Goal: Task Accomplishment & Management: Complete application form

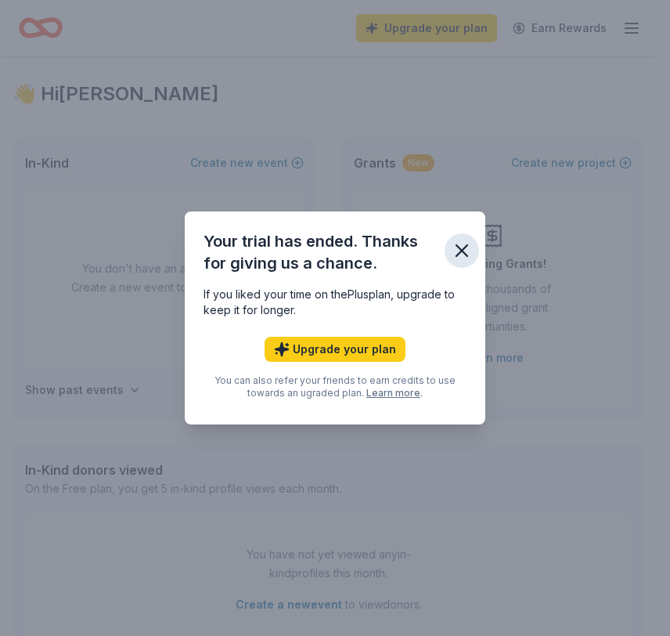
click at [461, 247] on icon "button" at bounding box center [462, 251] width 22 height 22
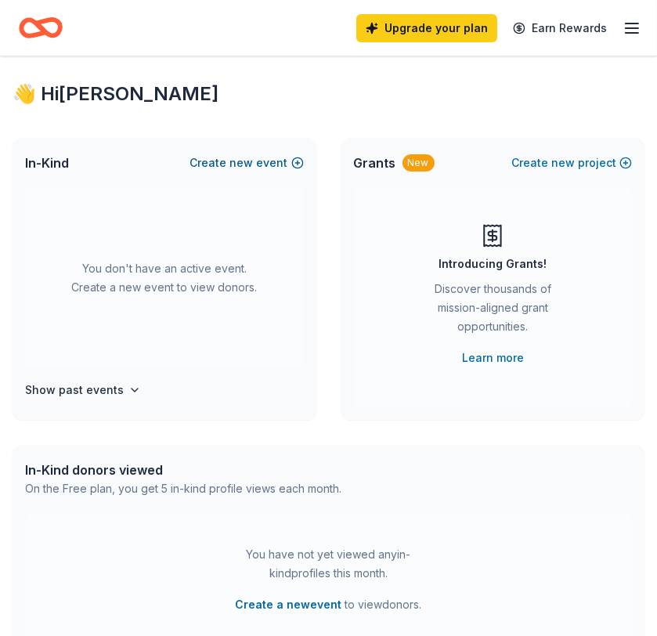
click at [284, 164] on button "Create new event" at bounding box center [247, 163] width 114 height 19
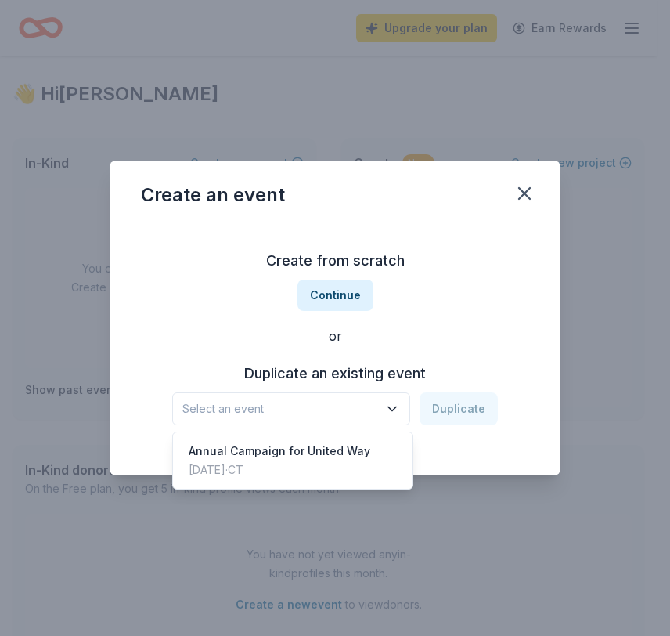
click at [366, 403] on span "Select an event" at bounding box center [280, 408] width 196 height 19
click at [313, 452] on div "Annual Campaign for United Way" at bounding box center [280, 451] width 182 height 19
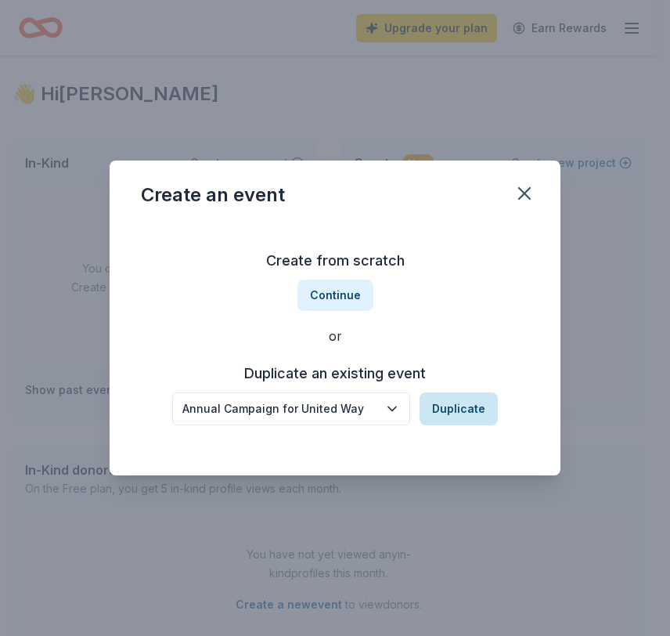
click at [448, 410] on button "Duplicate" at bounding box center [459, 408] width 78 height 33
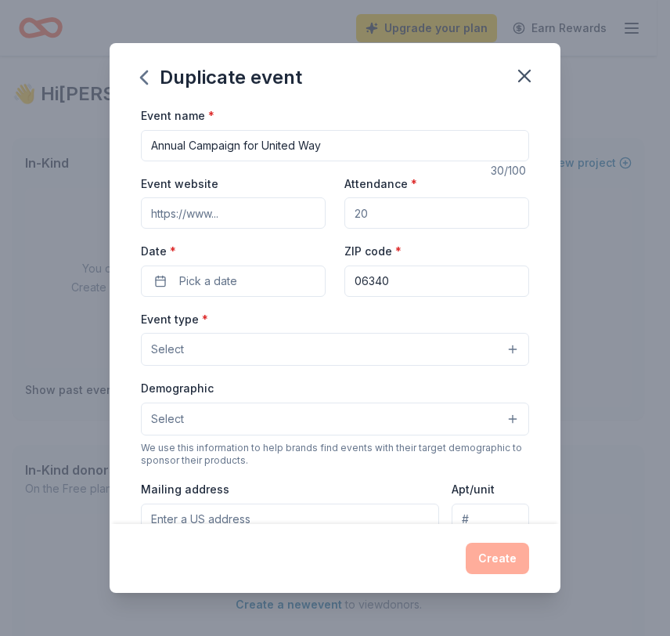
click at [279, 202] on input "Event website" at bounding box center [233, 212] width 185 height 31
click at [276, 280] on button "Pick a date" at bounding box center [233, 281] width 185 height 31
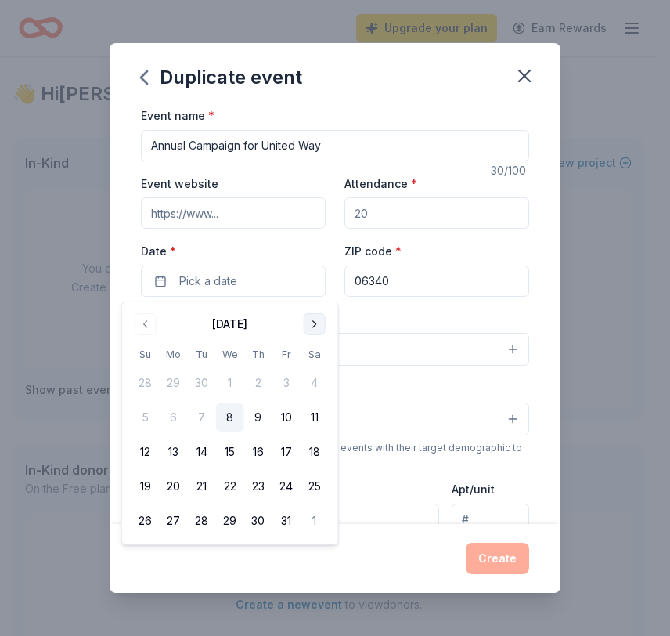
click at [316, 324] on button "Go to next month" at bounding box center [315, 324] width 22 height 22
click at [175, 451] on button "10" at bounding box center [174, 452] width 28 height 28
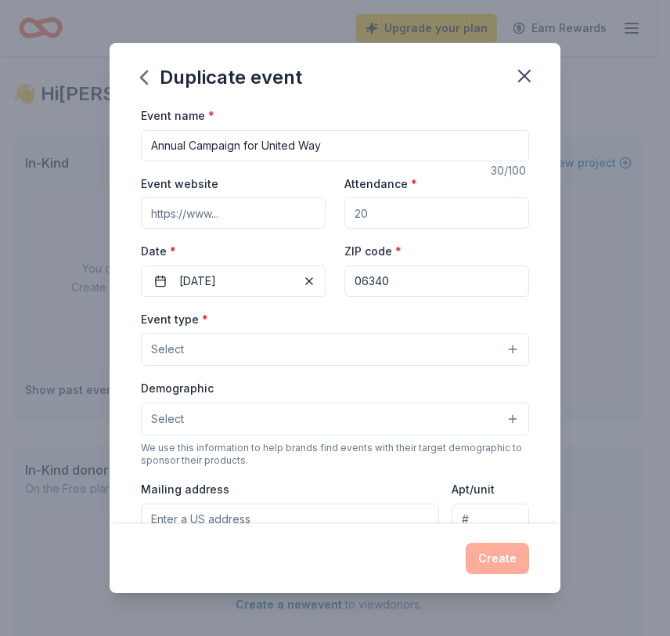
click at [509, 315] on div "Event type * Select" at bounding box center [335, 337] width 388 height 57
click at [399, 359] on button "Select" at bounding box center [335, 349] width 388 height 33
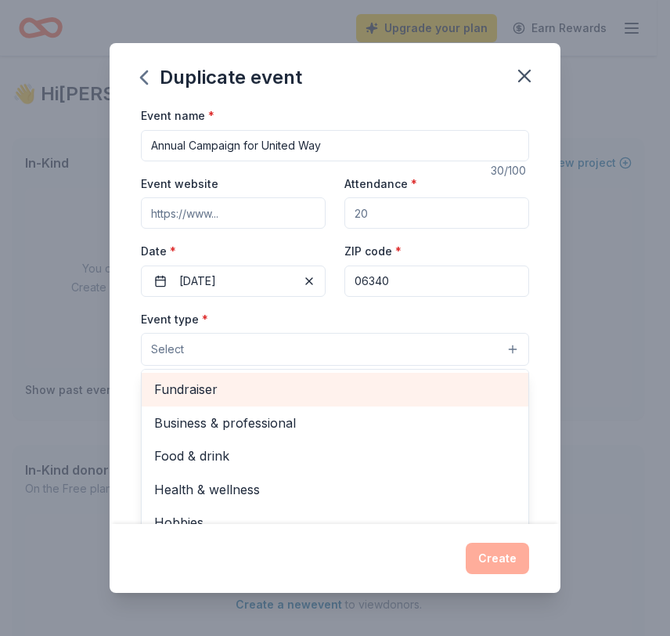
click at [390, 384] on span "Fundraiser" at bounding box center [335, 389] width 362 height 20
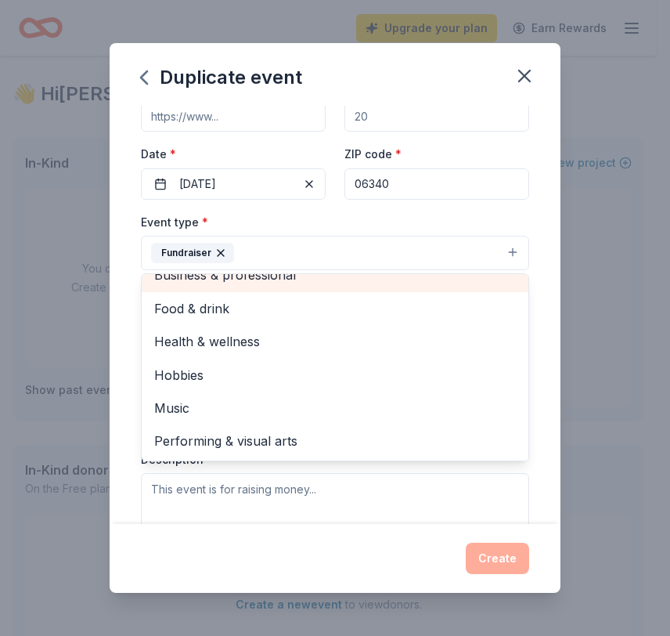
scroll to position [3, 0]
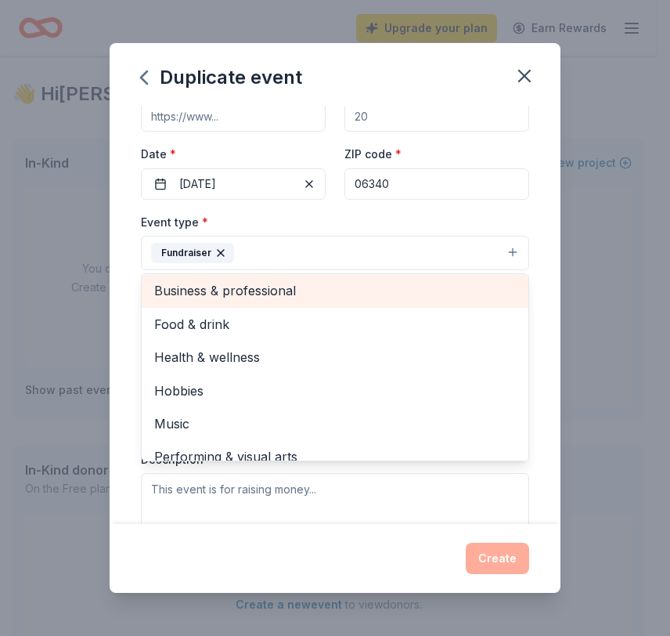
click at [403, 284] on span "Business & professional" at bounding box center [335, 290] width 362 height 20
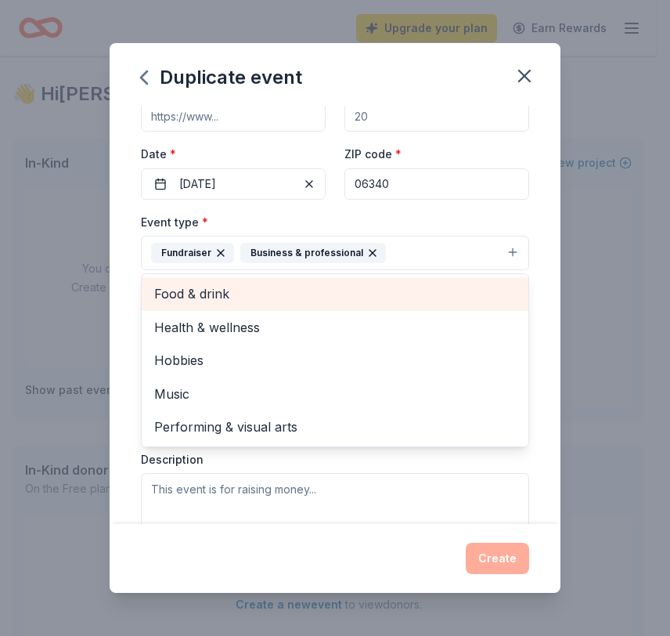
scroll to position [0, 0]
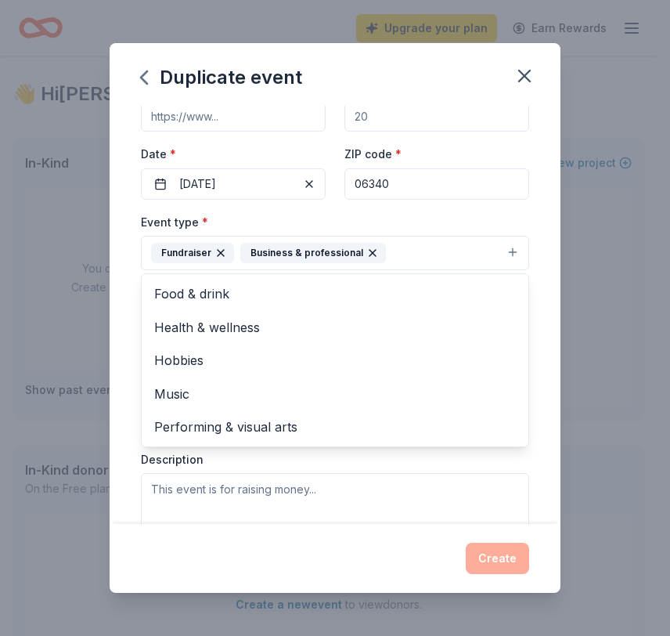
click at [367, 258] on icon "button" at bounding box center [373, 253] width 13 height 13
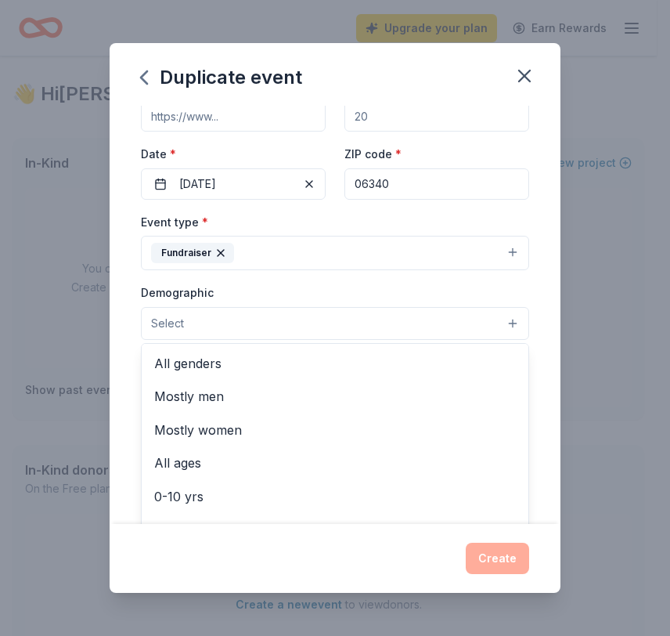
click at [320, 325] on button "Select" at bounding box center [335, 323] width 388 height 33
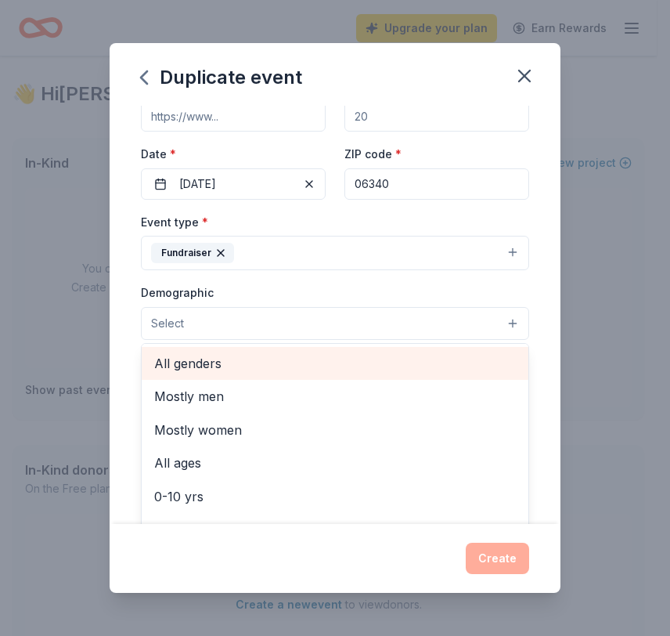
click at [302, 361] on span "All genders" at bounding box center [335, 363] width 362 height 20
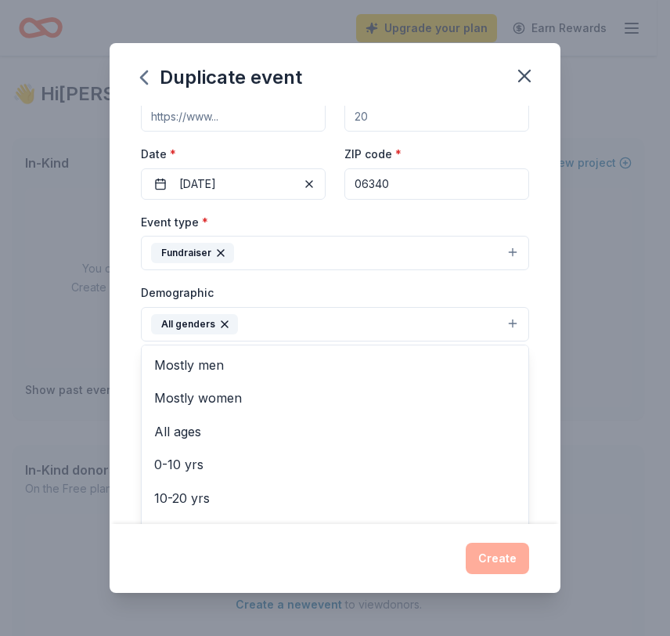
click at [536, 334] on div "Event name * Annual Campaign for United Way 30 /100 Event website Attendance * …" at bounding box center [335, 315] width 451 height 418
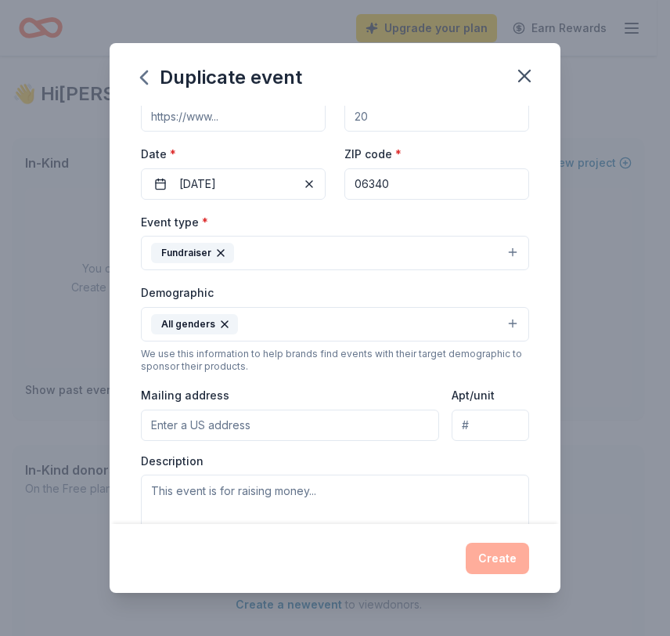
click at [300, 423] on input "Mailing address" at bounding box center [290, 425] width 298 height 31
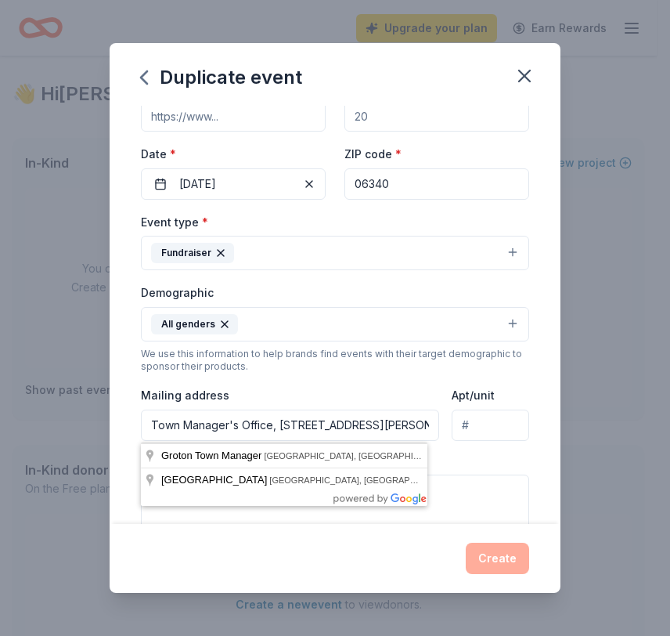
click at [280, 391] on div "Mailing address Town Manager's Office, 45 Fort Hill Rd" at bounding box center [290, 413] width 298 height 56
click at [375, 424] on input "Town Manager's Office, 45 Fort Hill Rd" at bounding box center [290, 425] width 298 height 31
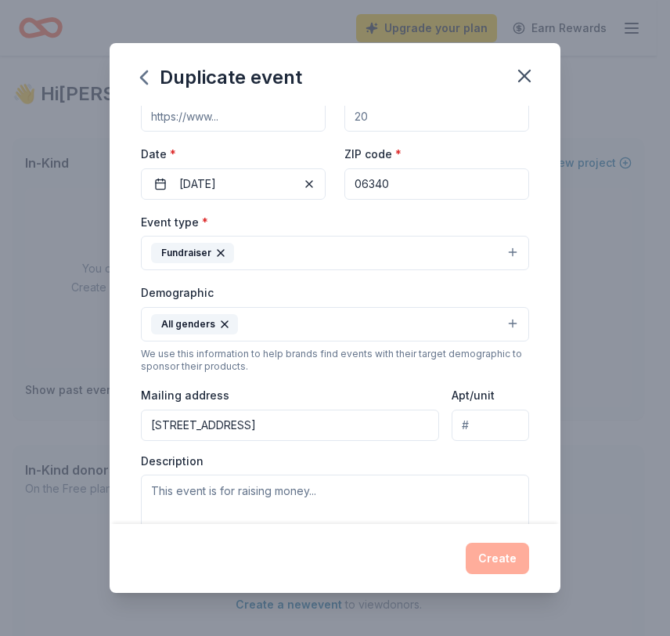
click at [150, 424] on input "45 Fort Hill Road, Groton, CT, 06340" at bounding box center [290, 425] width 298 height 31
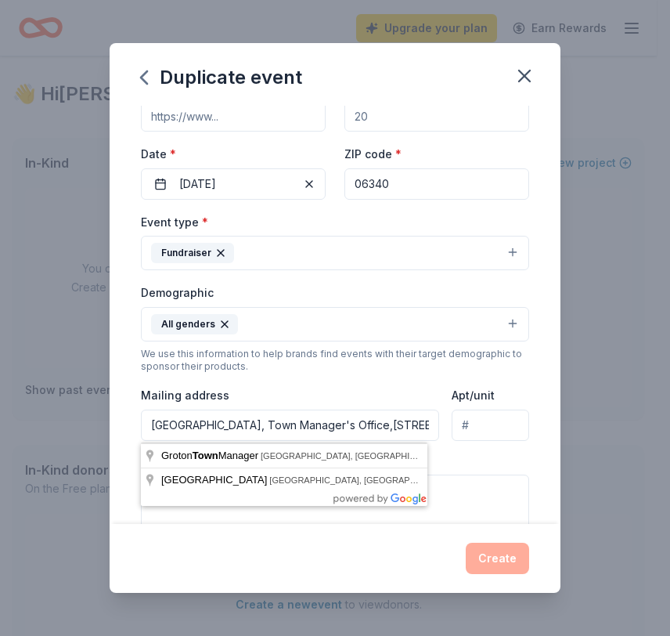
type input "Town Hall, Town Manager's Office,45 Fort Hill Road, Groton, CT, 06340"
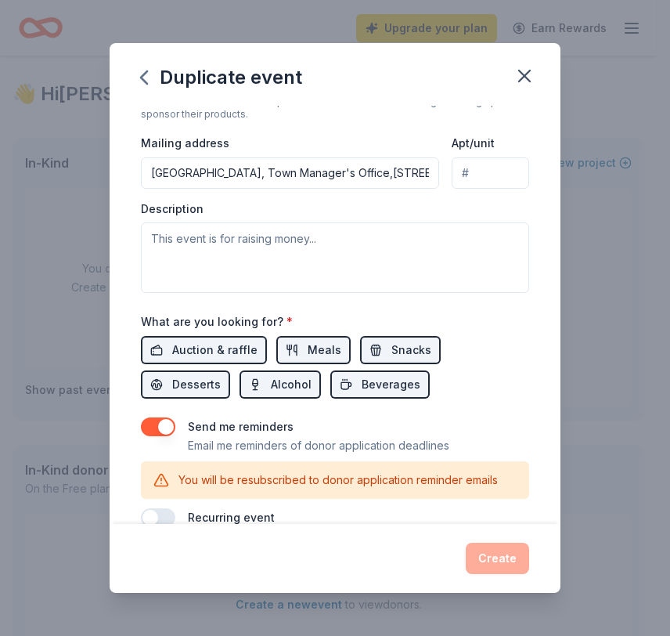
scroll to position [351, 0]
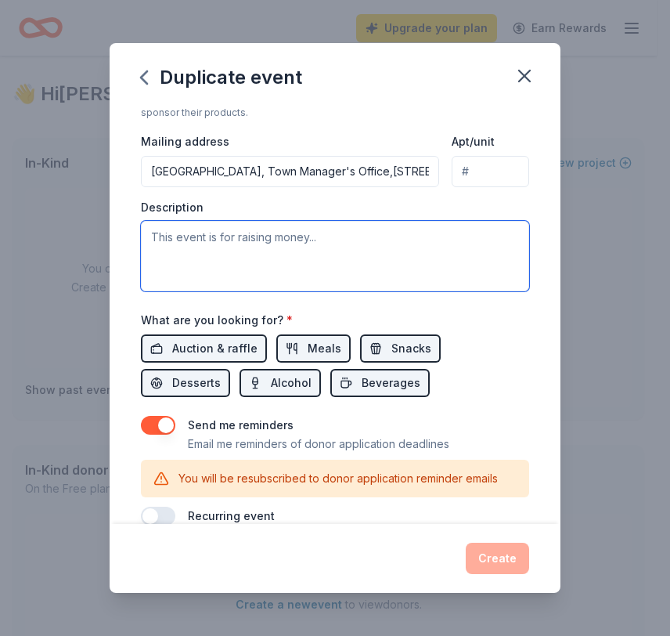
click at [245, 238] on textarea at bounding box center [335, 256] width 388 height 70
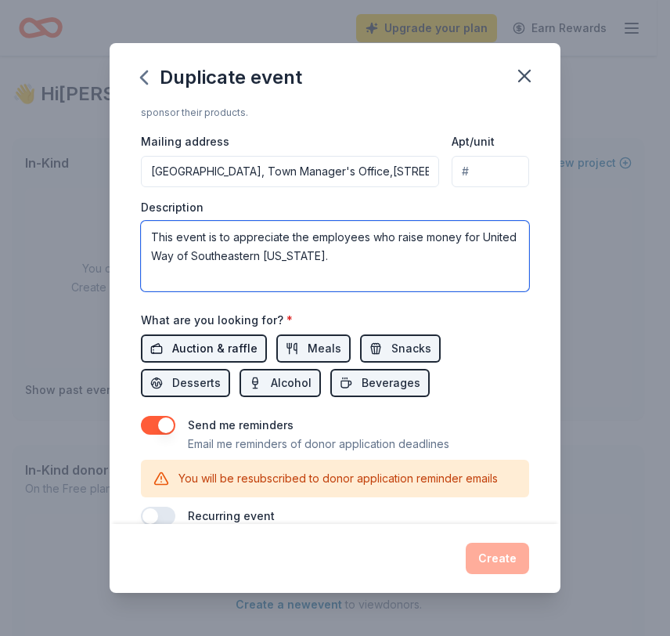
type textarea "This event is to appreciate the employees who raise money for United Way of Sou…"
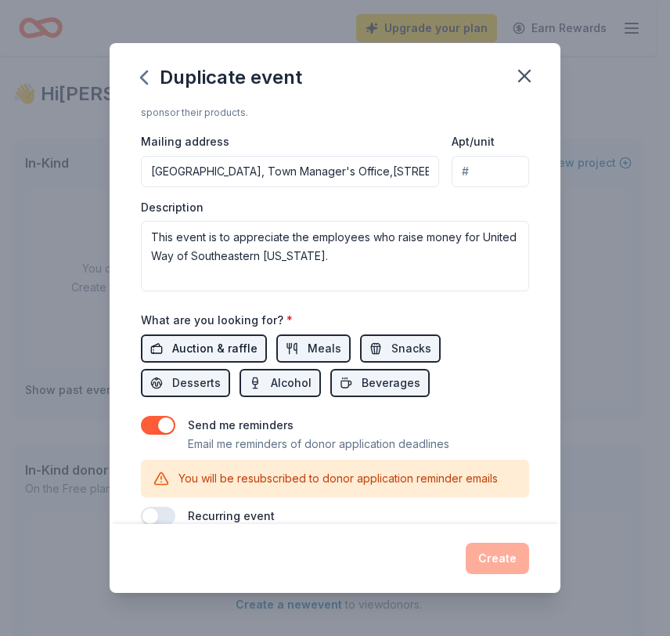
click at [210, 347] on span "Auction & raffle" at bounding box center [214, 348] width 85 height 19
click at [288, 390] on span "Alcohol" at bounding box center [291, 383] width 41 height 19
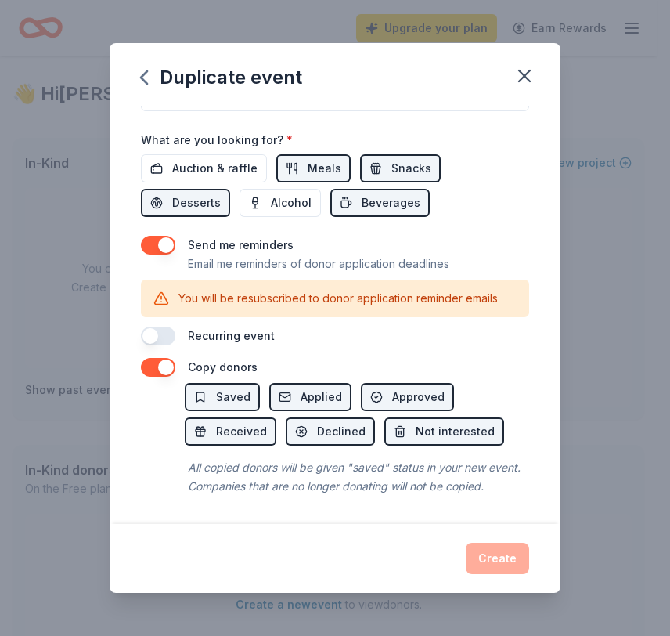
scroll to position [551, 0]
click at [206, 383] on button "Saved" at bounding box center [222, 397] width 75 height 28
click at [287, 383] on button "Applied" at bounding box center [310, 397] width 82 height 28
click at [239, 388] on span "Saved" at bounding box center [233, 397] width 34 height 19
click at [305, 388] on span "Applied" at bounding box center [322, 397] width 42 height 19
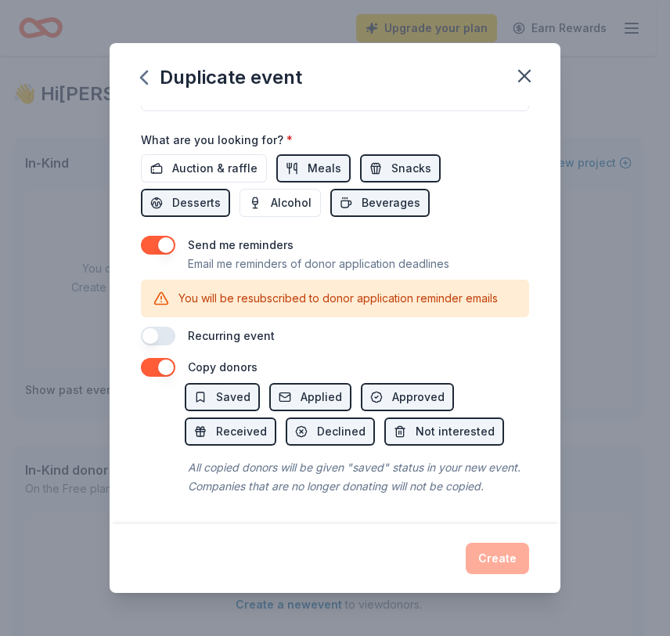
click at [508, 555] on div "Create" at bounding box center [335, 558] width 388 height 31
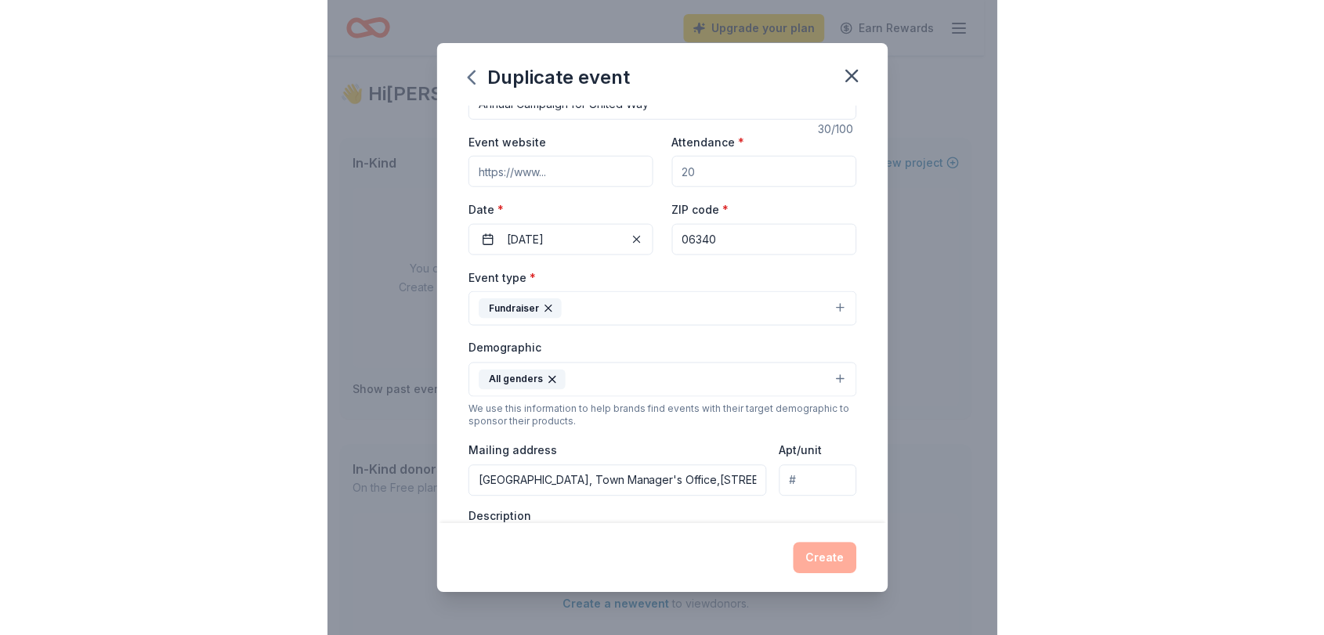
scroll to position [0, 0]
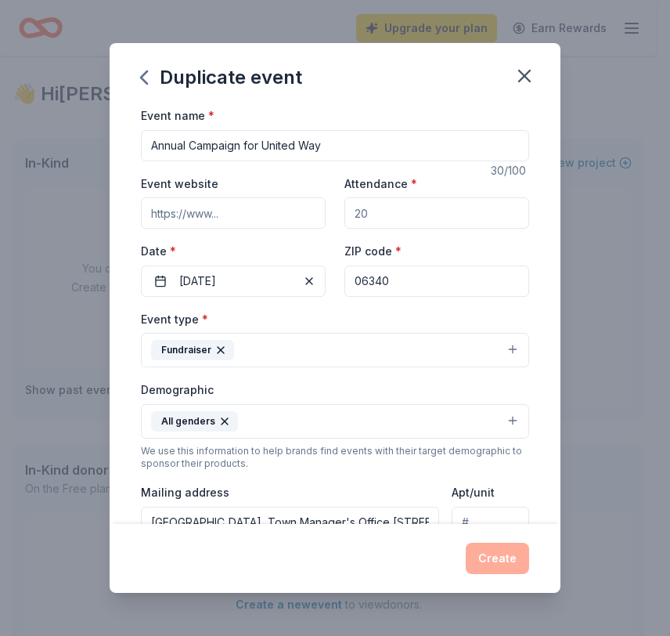
click at [392, 215] on input "Attendance *" at bounding box center [437, 212] width 185 height 31
type input "100"
click at [511, 559] on button "Create" at bounding box center [497, 558] width 63 height 31
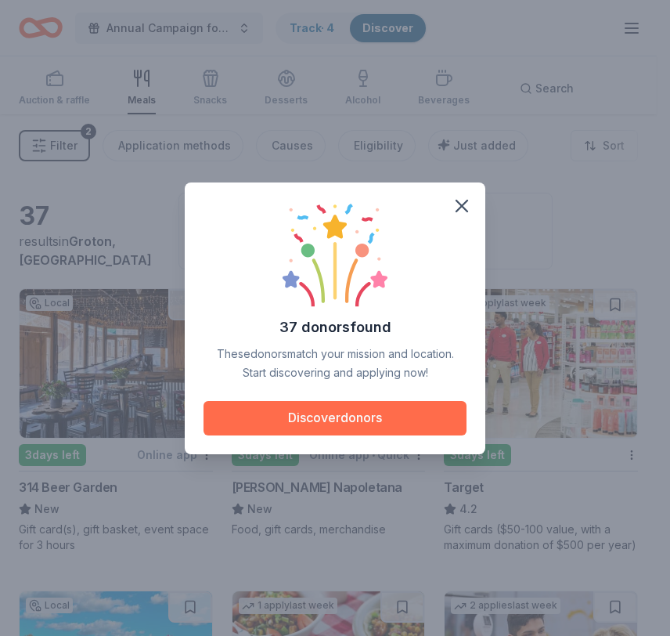
click at [364, 416] on button "Discover donors" at bounding box center [335, 418] width 263 height 34
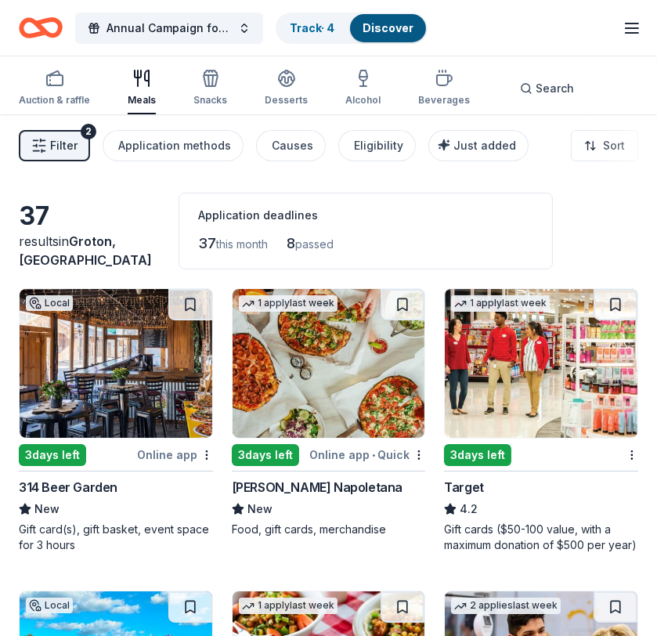
click at [358, 459] on div "Online app • Quick" at bounding box center [367, 455] width 116 height 20
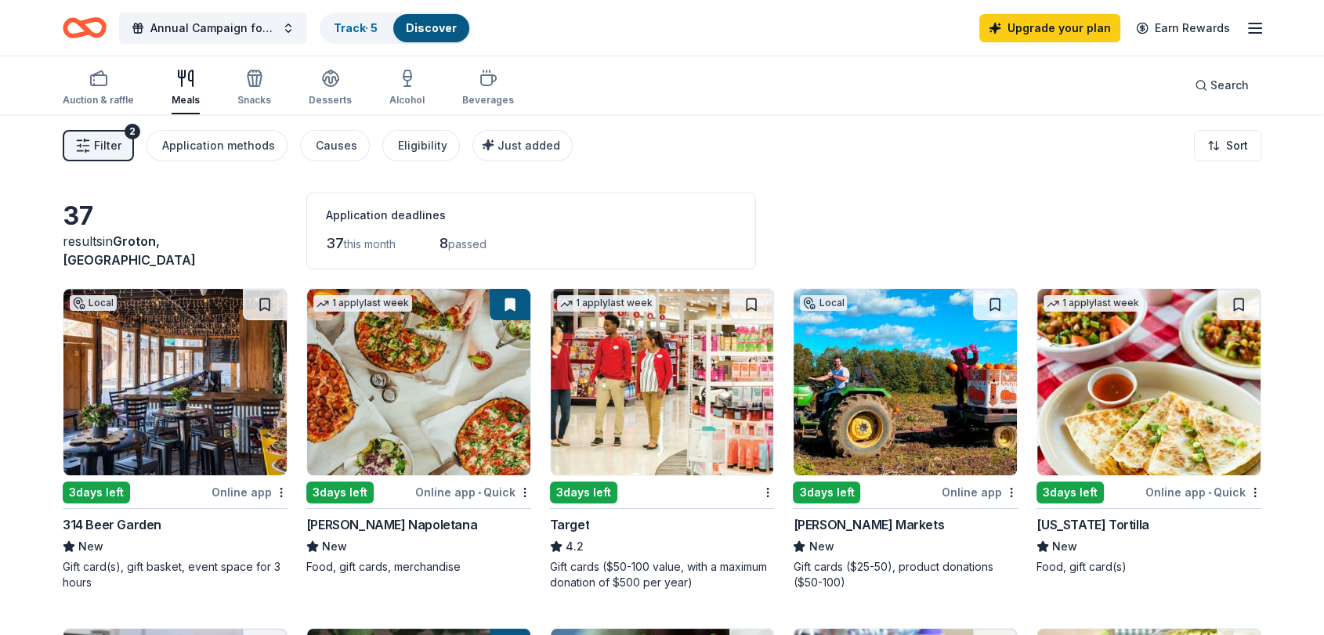
click at [124, 530] on div "314 Beer Garden" at bounding box center [112, 524] width 99 height 19
click at [594, 421] on img at bounding box center [662, 382] width 223 height 186
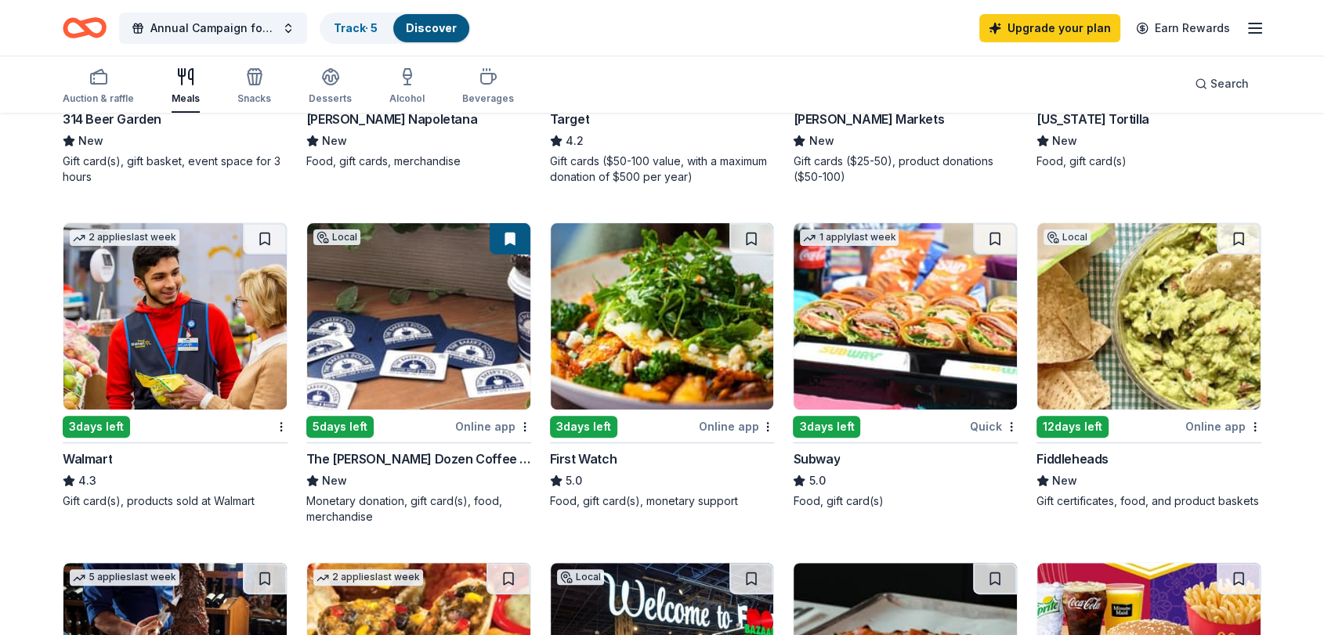
scroll to position [416, 0]
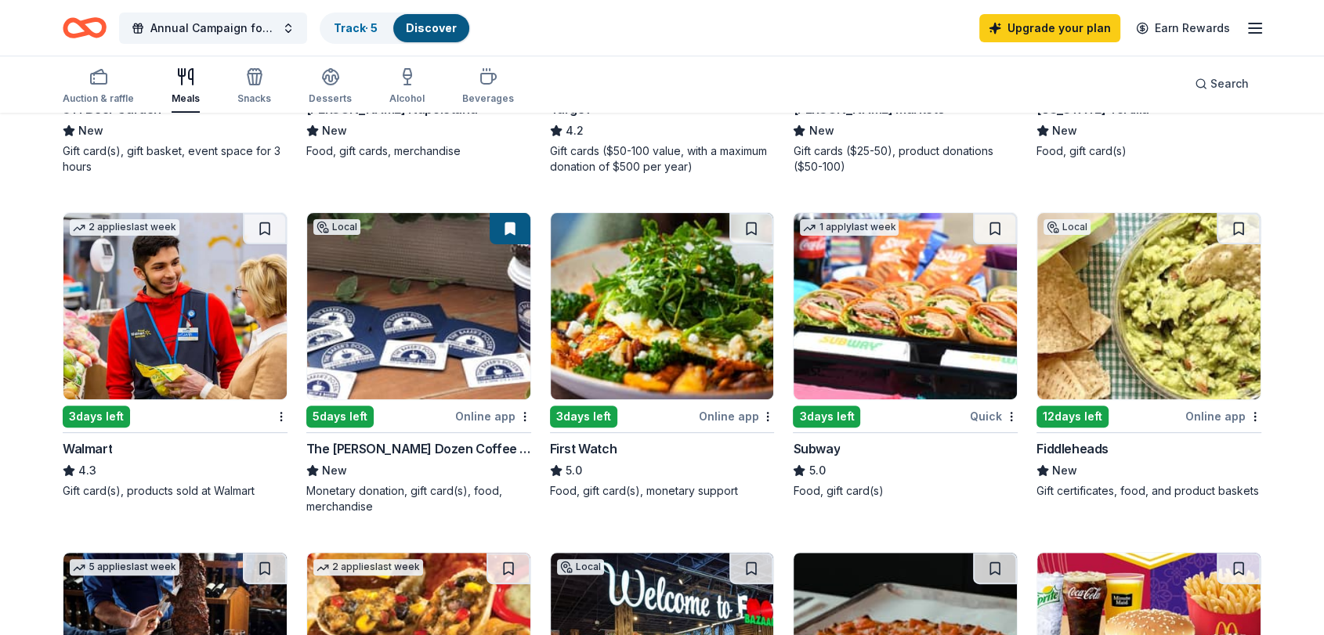
click at [114, 415] on div "3 days left" at bounding box center [96, 417] width 67 height 22
click at [484, 413] on div "Online app" at bounding box center [493, 416] width 76 height 20
click at [605, 277] on img at bounding box center [662, 306] width 223 height 186
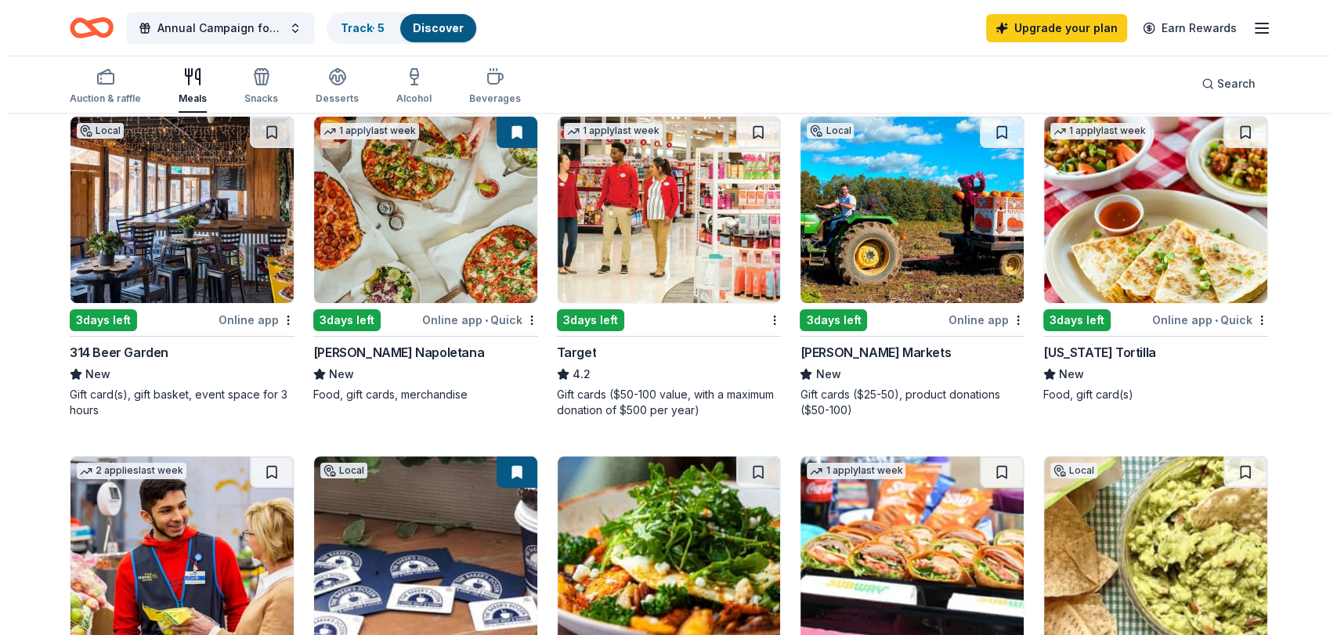
scroll to position [0, 0]
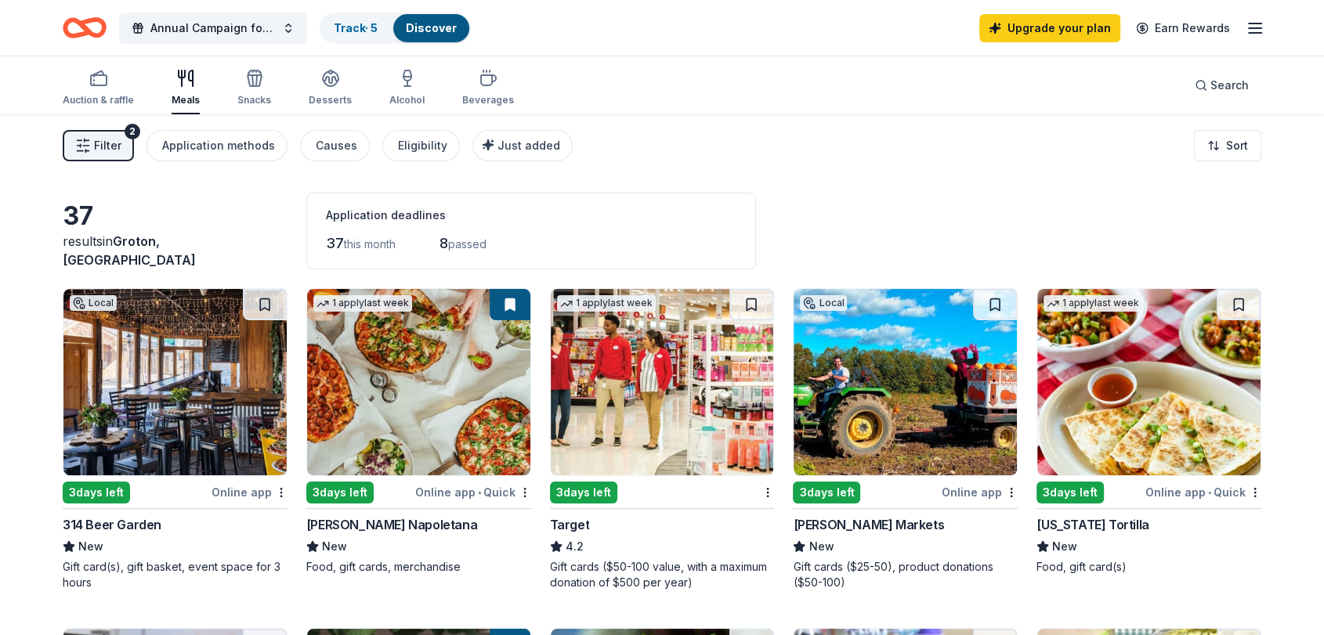
click at [92, 138] on button "Filter 2" at bounding box center [98, 145] width 71 height 31
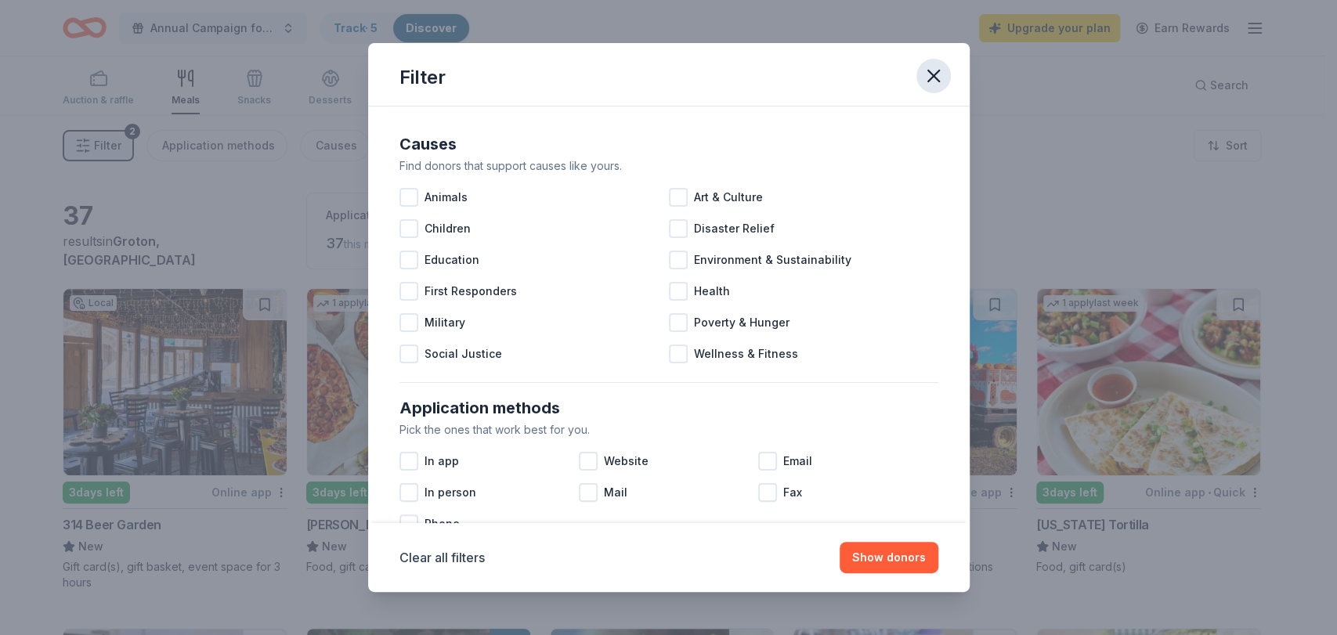
click at [670, 80] on icon "button" at bounding box center [934, 76] width 22 height 22
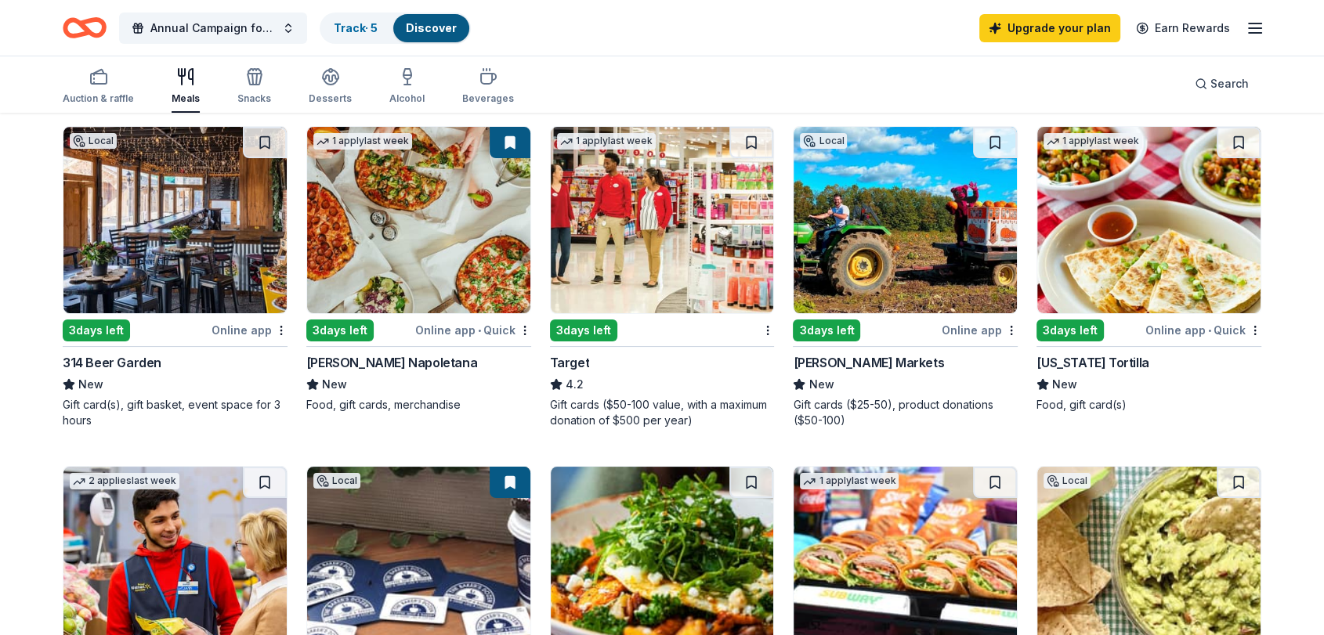
scroll to position [159, 0]
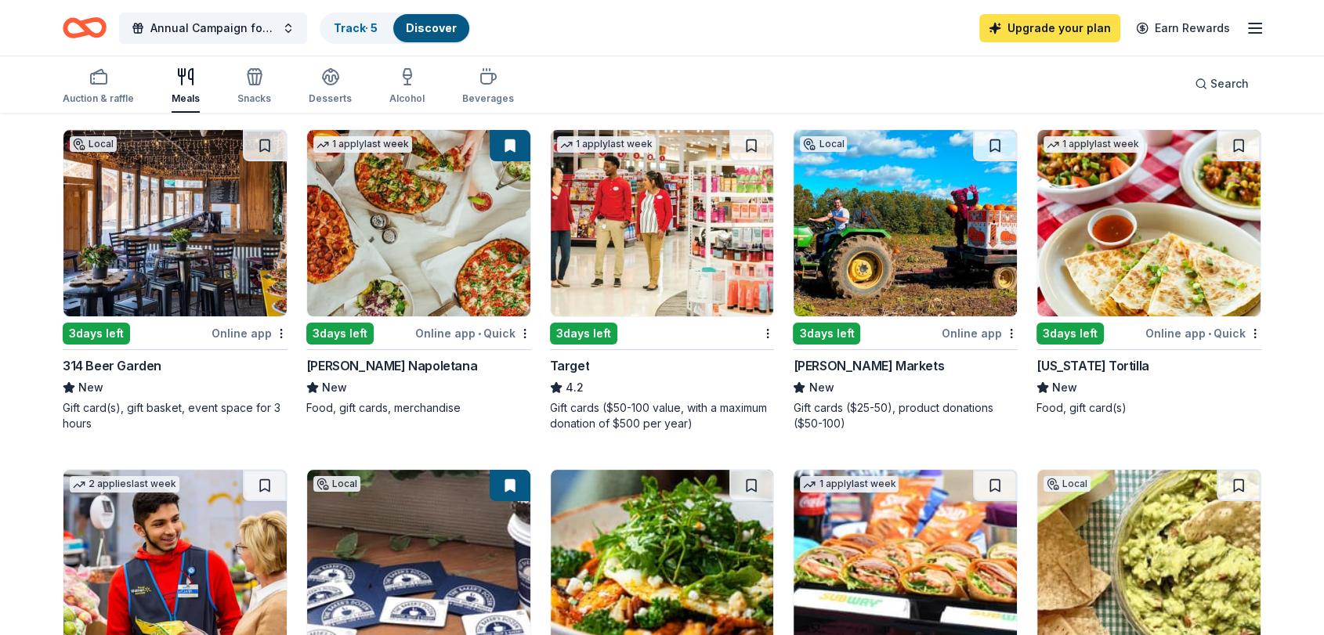
click at [670, 35] on link "Upgrade your plan" at bounding box center [1049, 28] width 141 height 28
click at [670, 25] on link "Upgrade your plan" at bounding box center [1049, 28] width 141 height 28
click at [670, 19] on div "Annual Campaign for United Way Track · 5 Discover Upgrade your plan Earn Rewards" at bounding box center [662, 27] width 1198 height 37
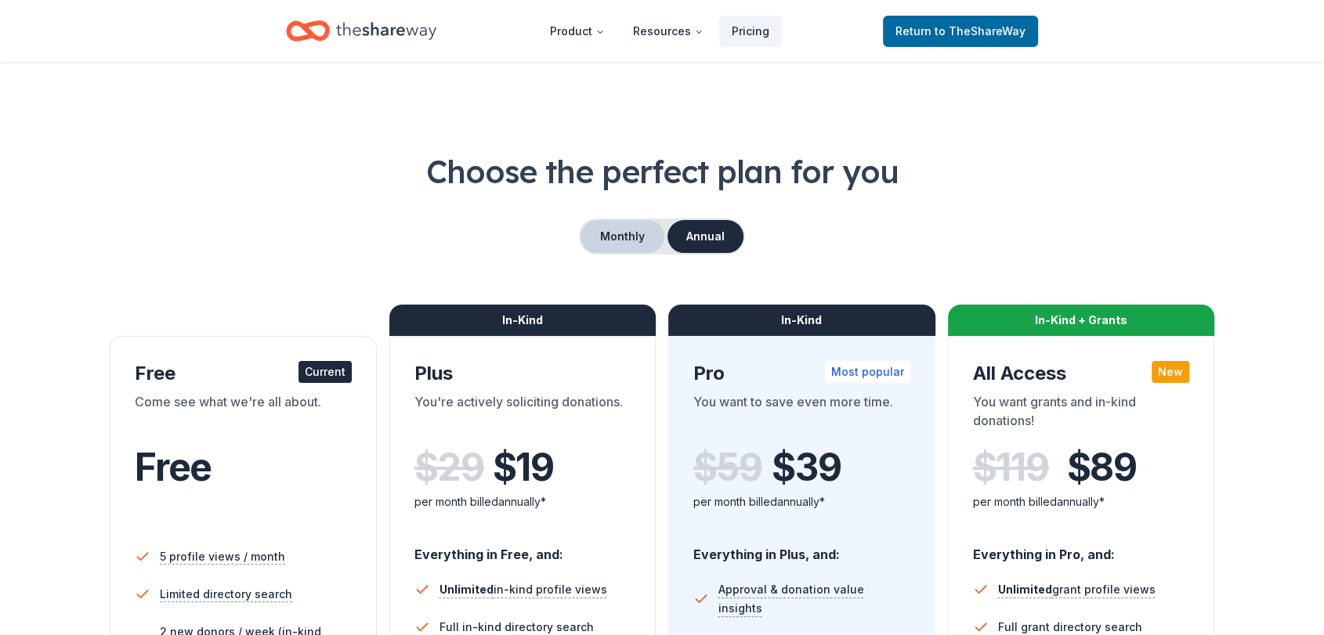
click at [620, 240] on button "Monthly" at bounding box center [622, 236] width 84 height 33
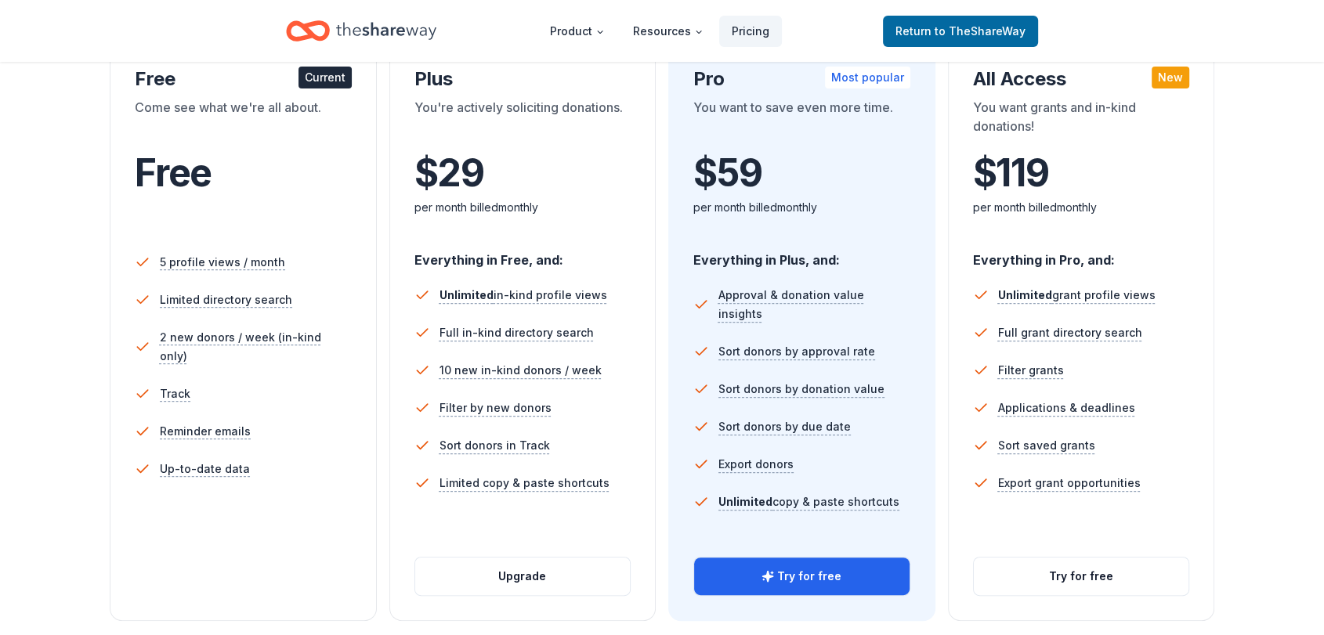
scroll to position [303, 0]
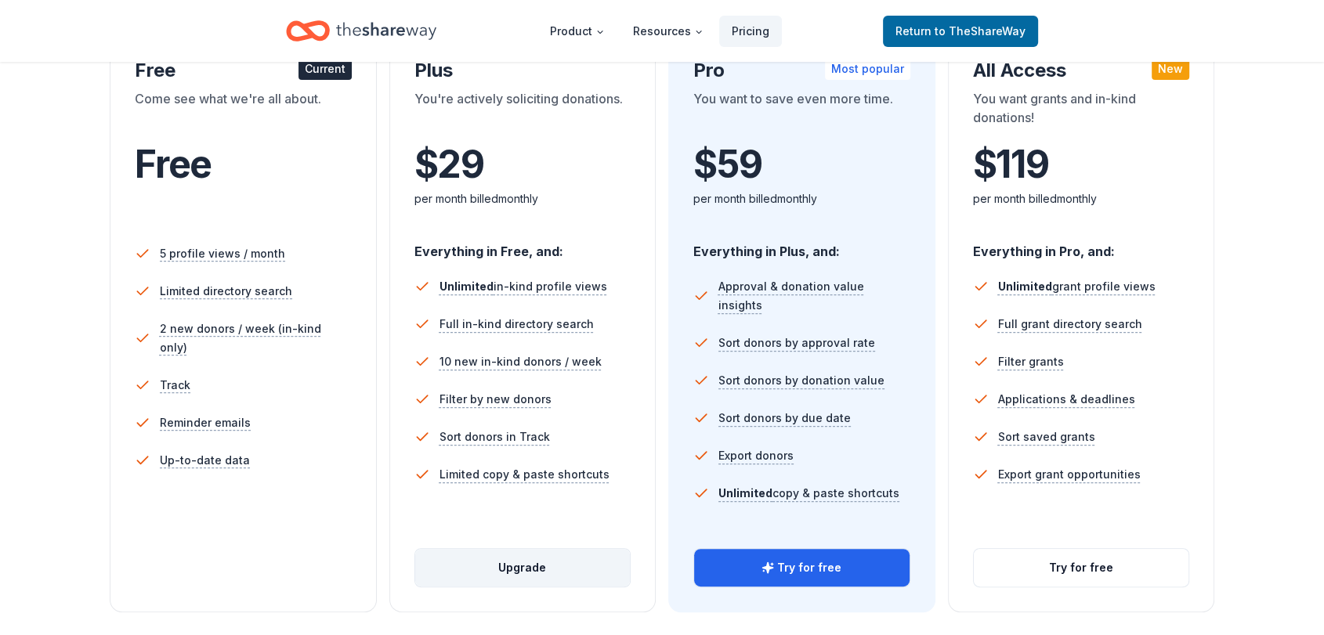
click at [529, 569] on button "Upgrade" at bounding box center [522, 568] width 215 height 38
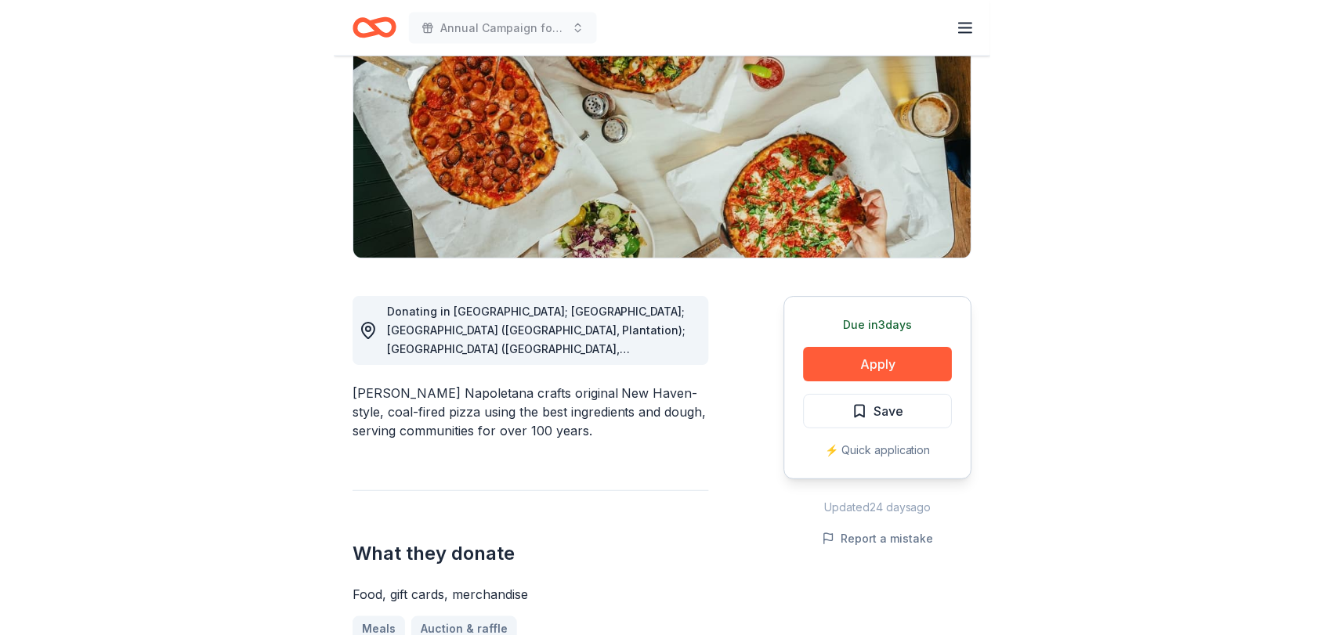
scroll to position [233, 0]
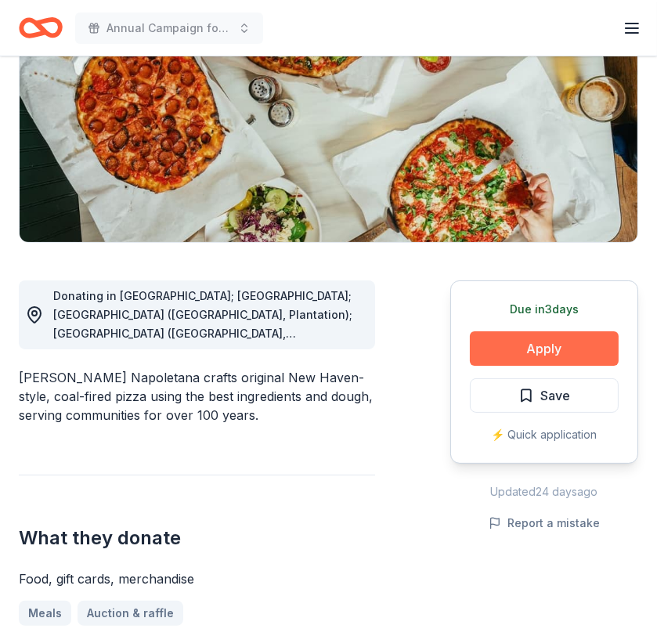
click at [514, 336] on button "Apply" at bounding box center [544, 348] width 149 height 34
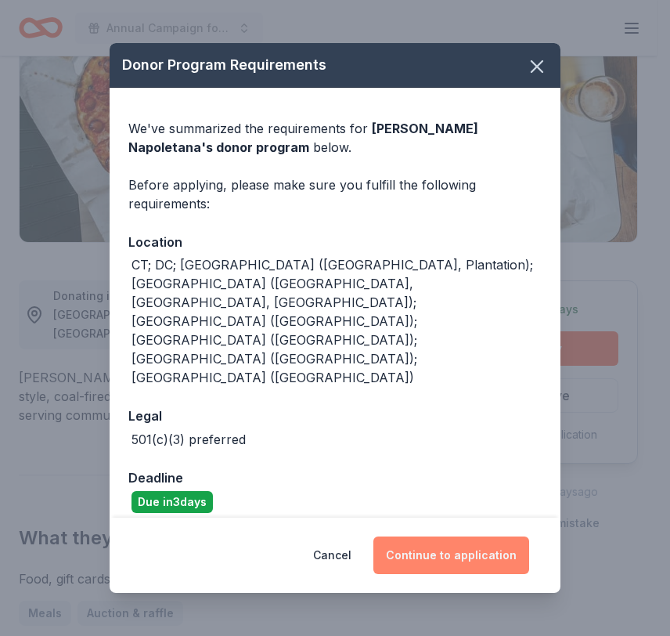
click at [424, 536] on button "Continue to application" at bounding box center [452, 555] width 156 height 38
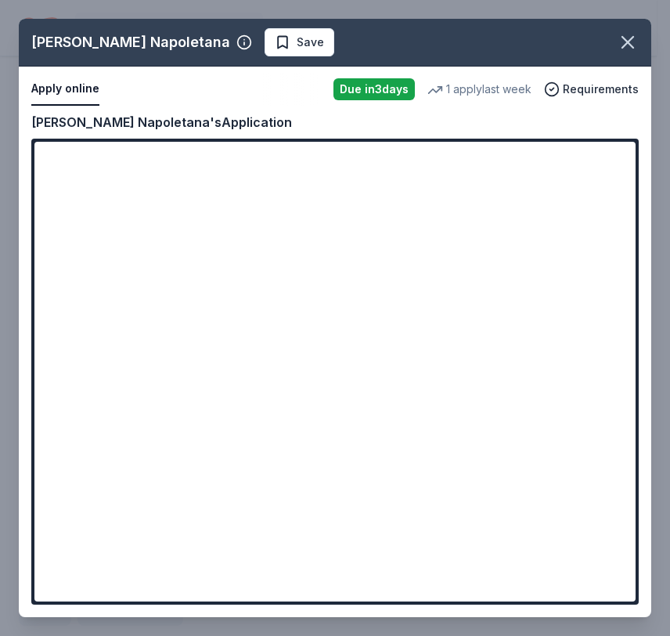
drag, startPoint x: 629, startPoint y: 220, endPoint x: 620, endPoint y: 284, distance: 64.0
click at [620, 284] on div "Frank Pepe Pizzeria Napoletana Save Apply online Due in 3 days 1 apply last wee…" at bounding box center [335, 318] width 633 height 598
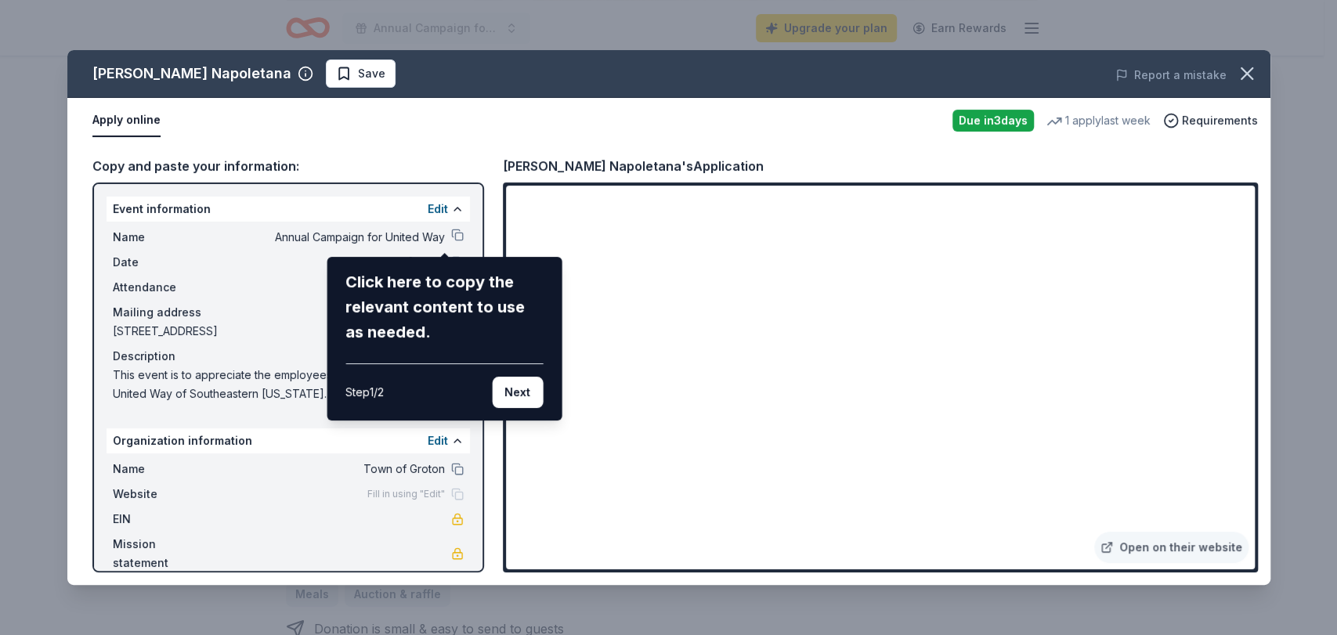
click at [444, 233] on div "Frank Pepe Pizzeria Napoletana Save Report a mistake Apply online Due in 3 days…" at bounding box center [668, 317] width 1203 height 535
click at [513, 396] on button "Next" at bounding box center [517, 392] width 51 height 31
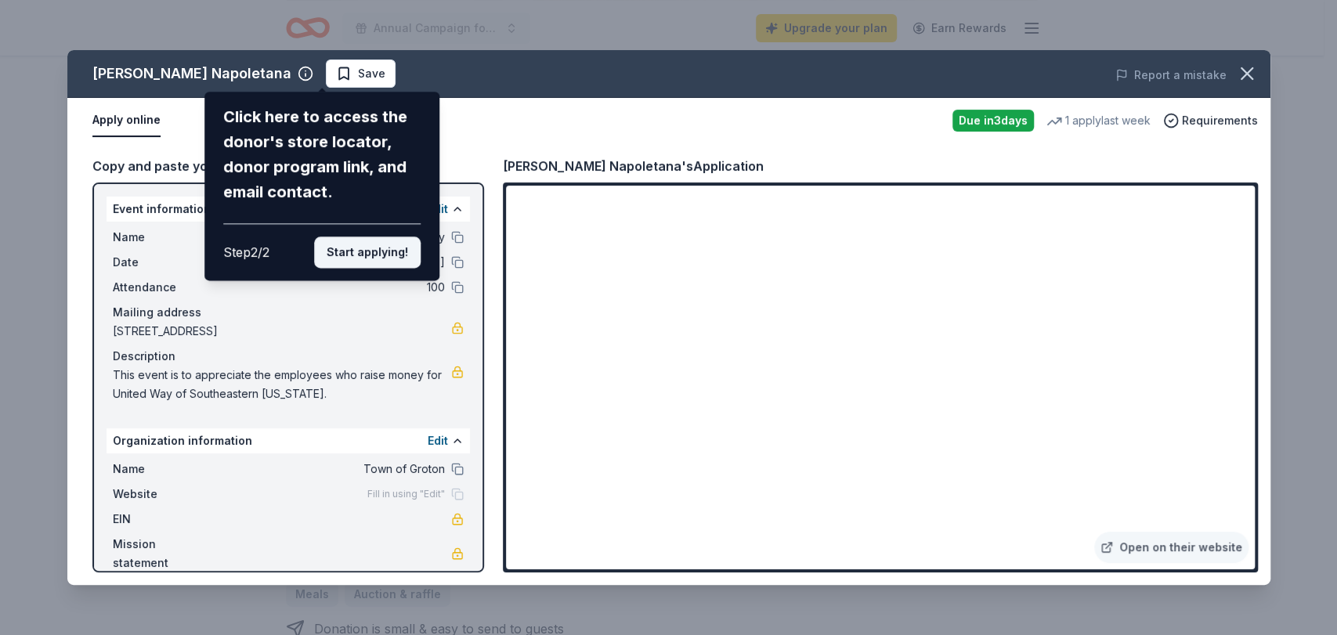
click at [393, 257] on button "Start applying!" at bounding box center [367, 252] width 107 height 31
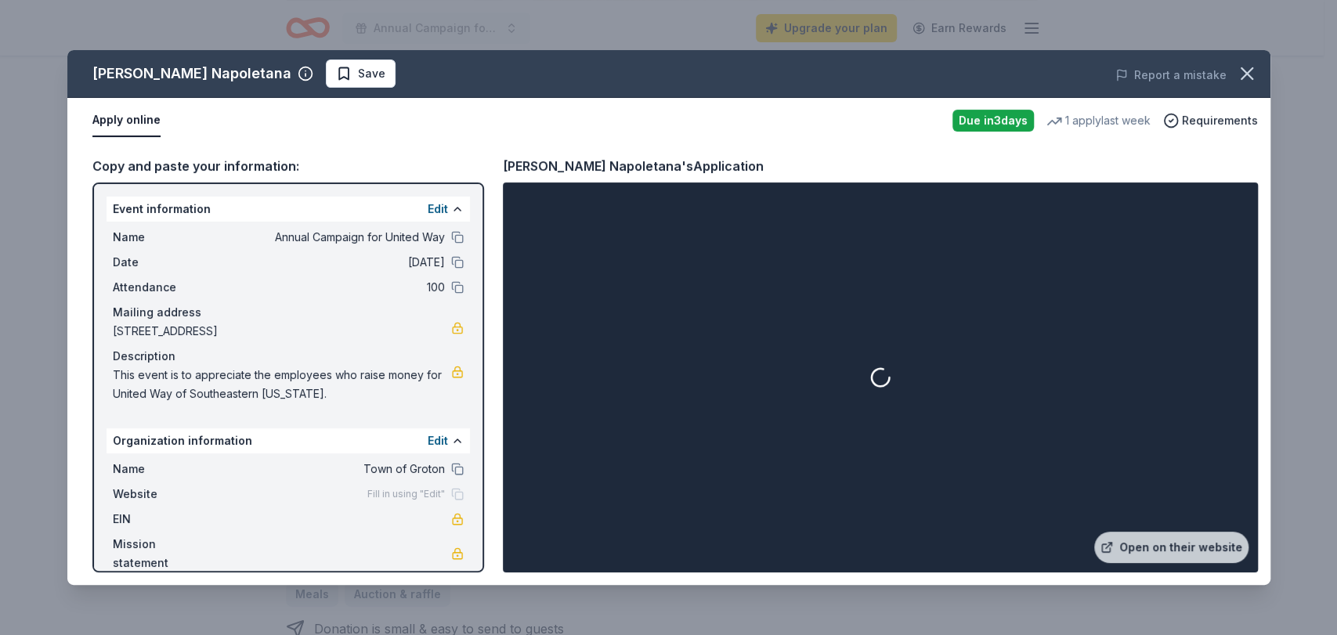
click at [443, 244] on div "Name Annual Campaign for United Way" at bounding box center [288, 237] width 351 height 19
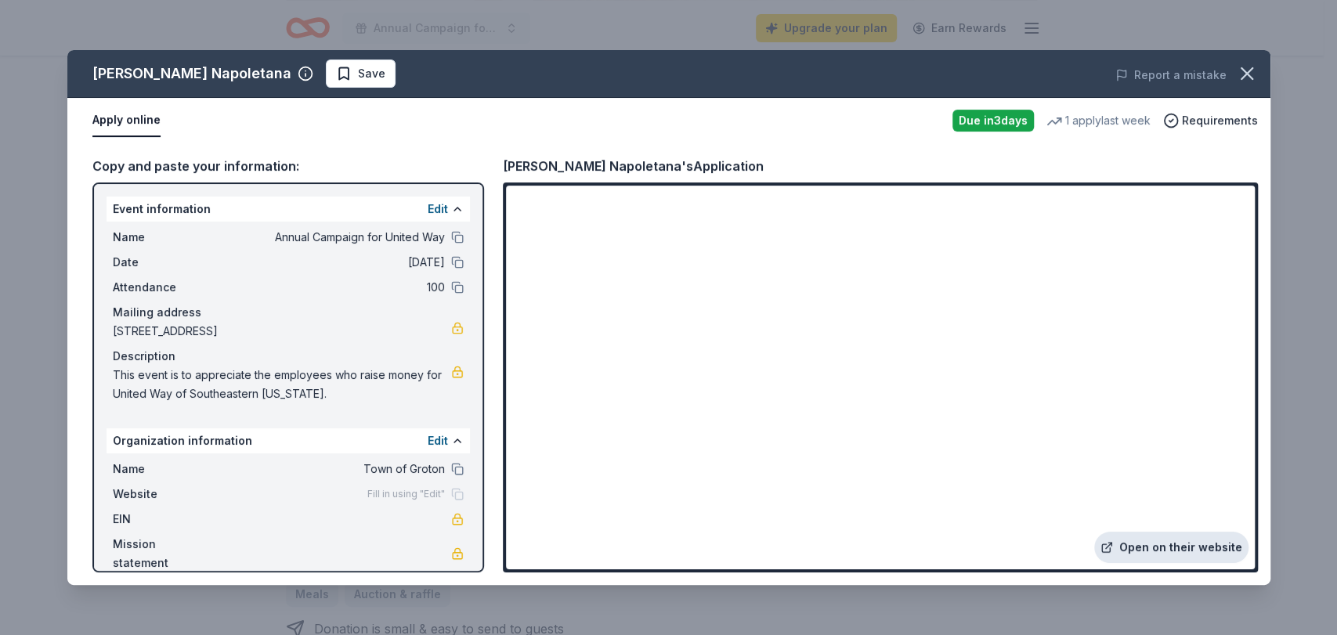
click at [656, 551] on link "Open on their website" at bounding box center [1171, 547] width 154 height 31
click at [347, 390] on span "This event is to appreciate the employees who raise money for United Way of Sou…" at bounding box center [282, 385] width 338 height 38
click at [132, 378] on span "This event is to appreciate the employees who raise money for United Way of Sou…" at bounding box center [282, 385] width 338 height 38
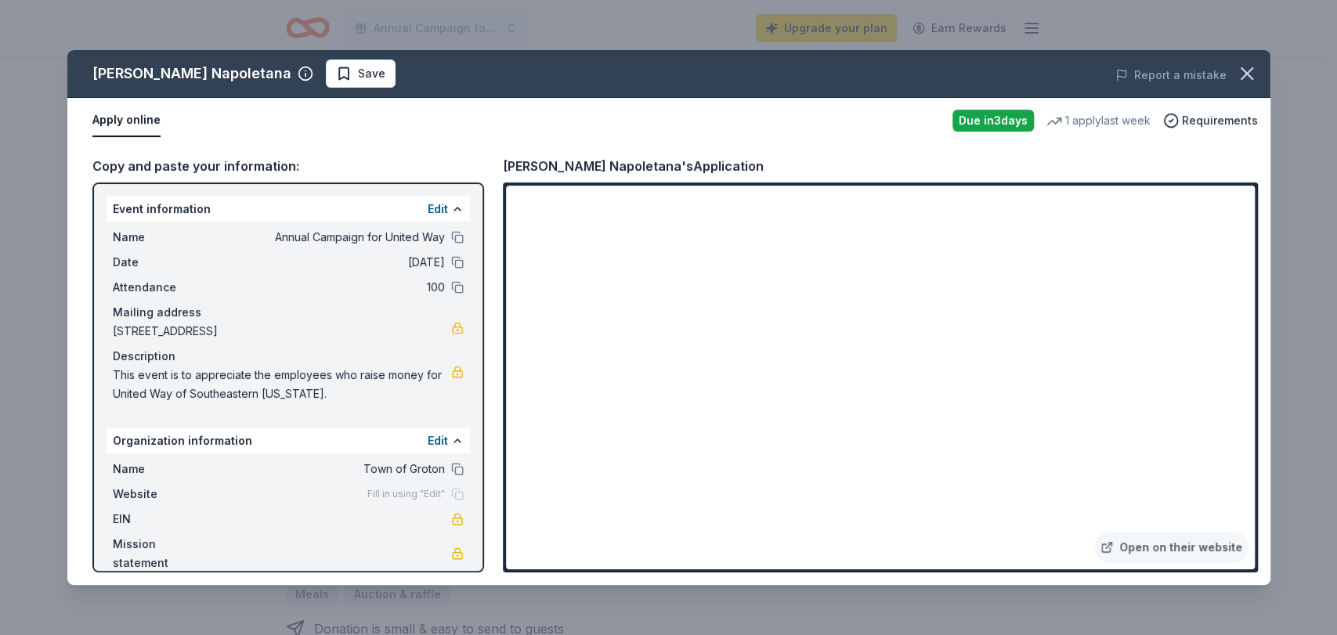
click at [132, 378] on span "This event is to appreciate the employees who raise money for United Way of Sou…" at bounding box center [282, 385] width 338 height 38
click at [451, 237] on button at bounding box center [457, 237] width 13 height 13
click at [377, 89] on div "Frank Pepe Pizzeria Napoletana Save Report a mistake" at bounding box center [668, 74] width 1203 height 48
click at [378, 77] on span "Save" at bounding box center [371, 73] width 27 height 19
click at [656, 69] on icon "button" at bounding box center [1247, 74] width 22 height 22
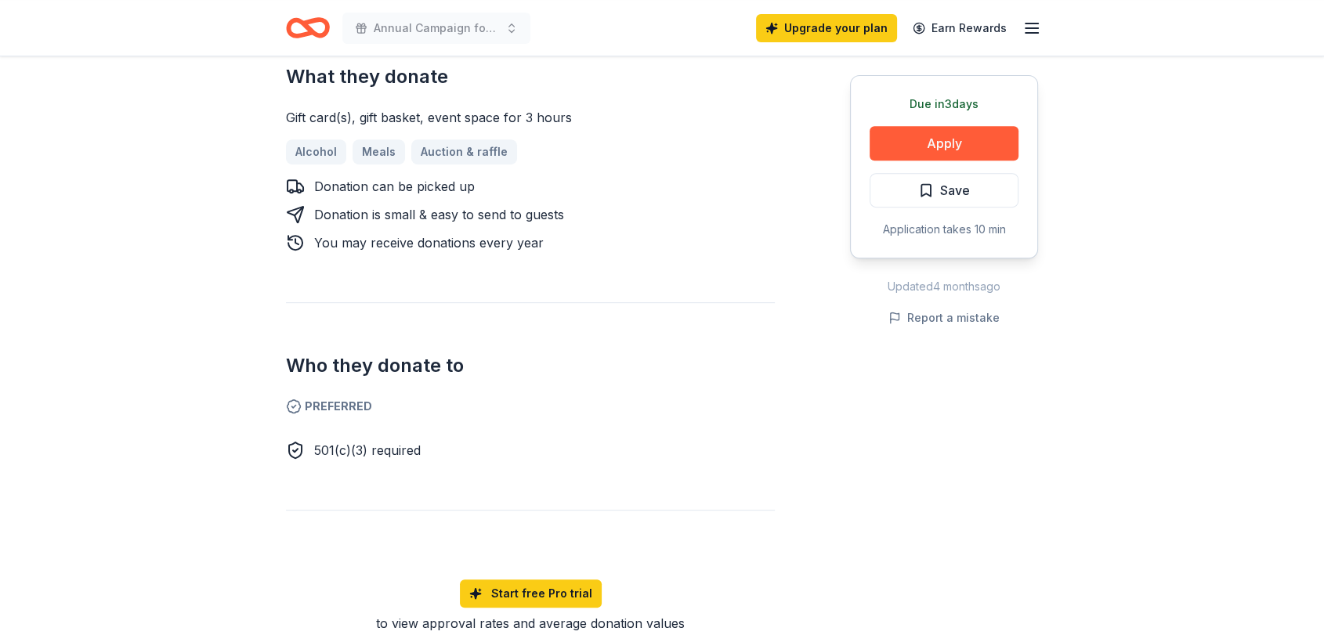
scroll to position [765, 0]
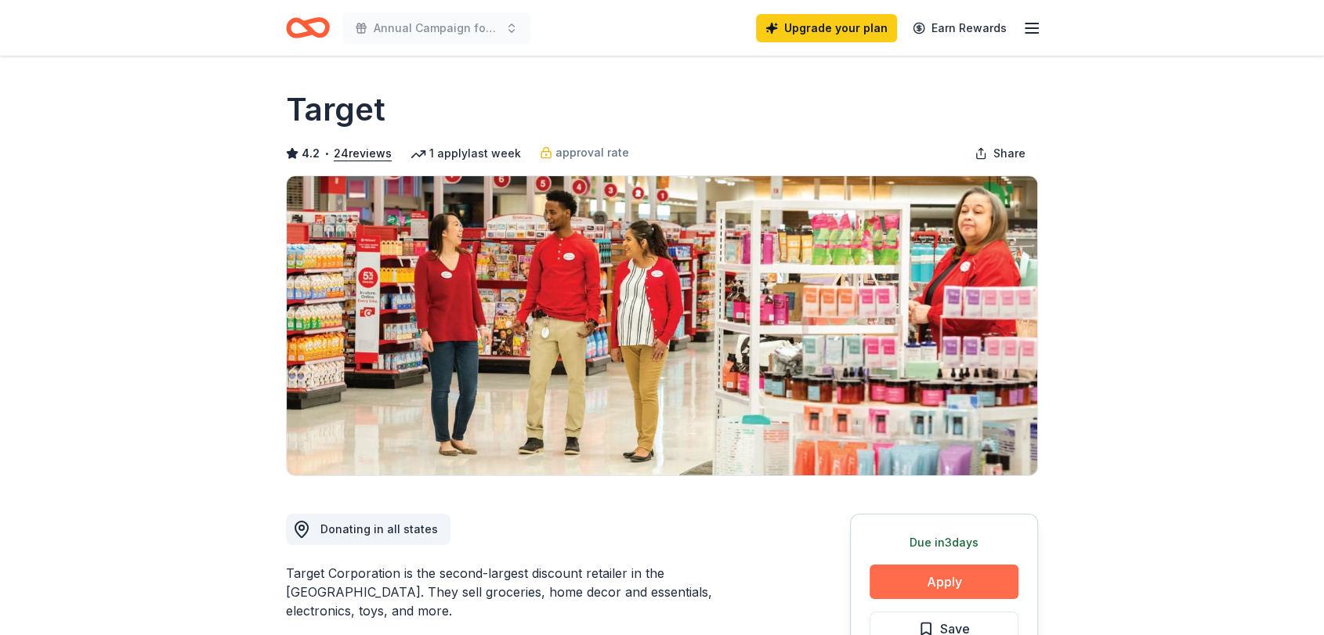
click at [912, 576] on button "Apply" at bounding box center [943, 582] width 149 height 34
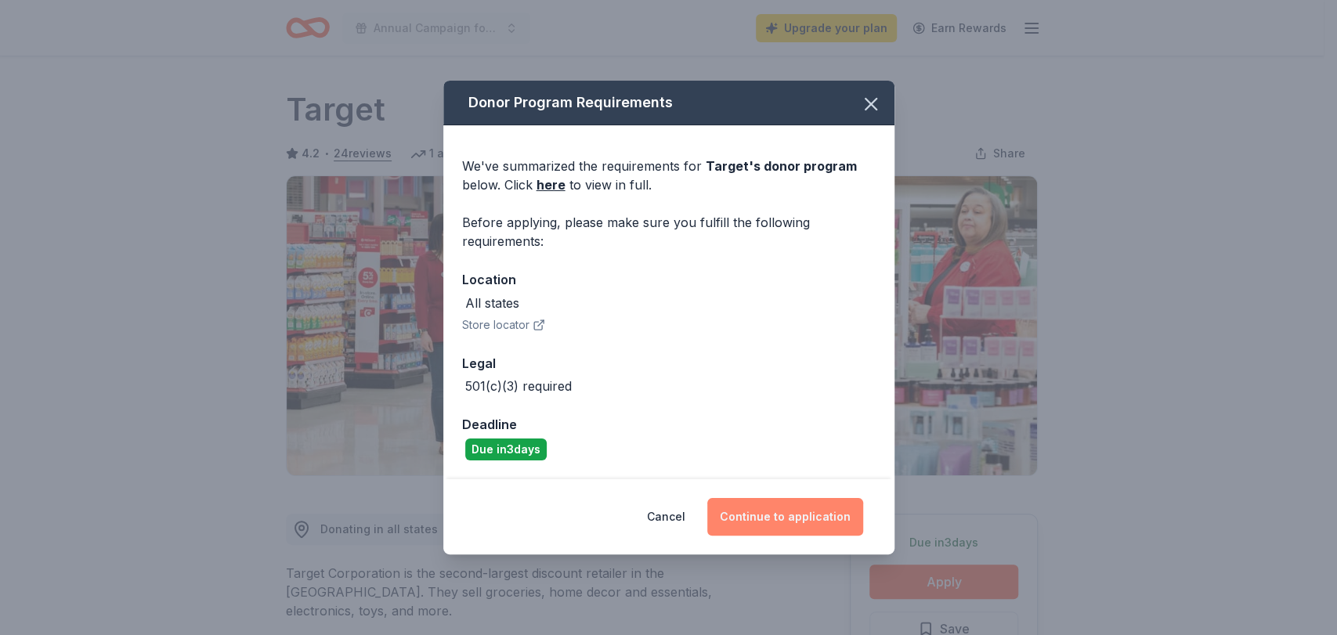
click at [758, 513] on button "Continue to application" at bounding box center [785, 517] width 156 height 38
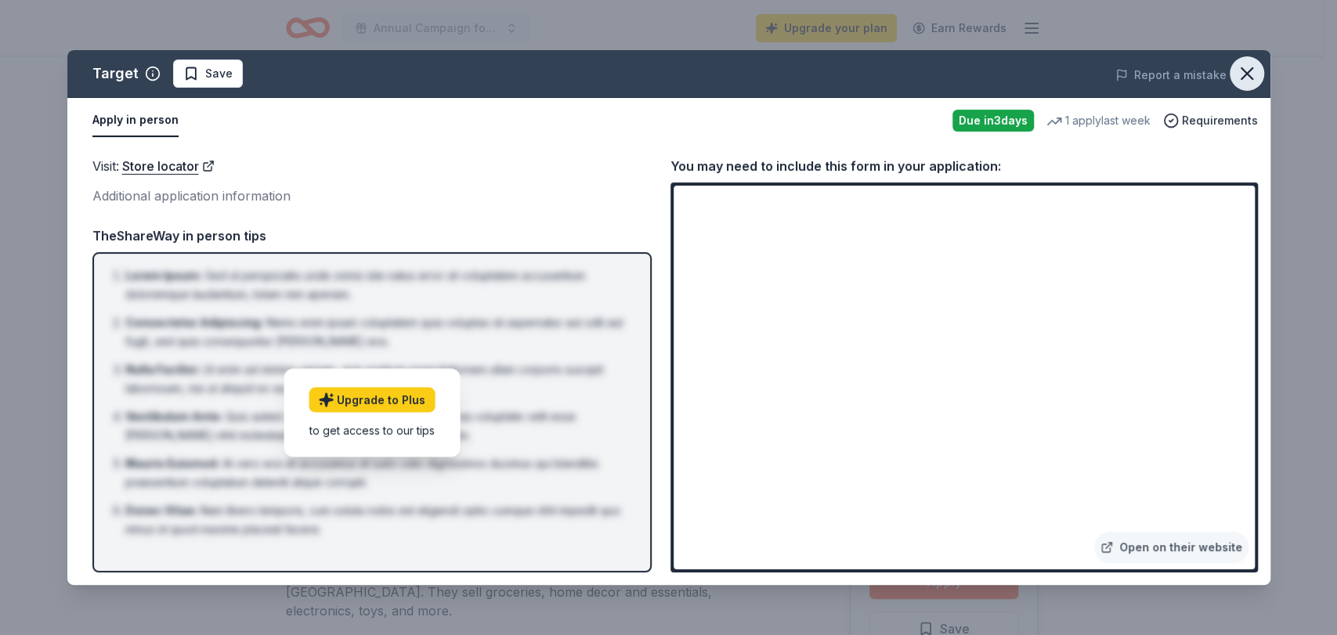
click at [1240, 76] on icon "button" at bounding box center [1247, 74] width 22 height 22
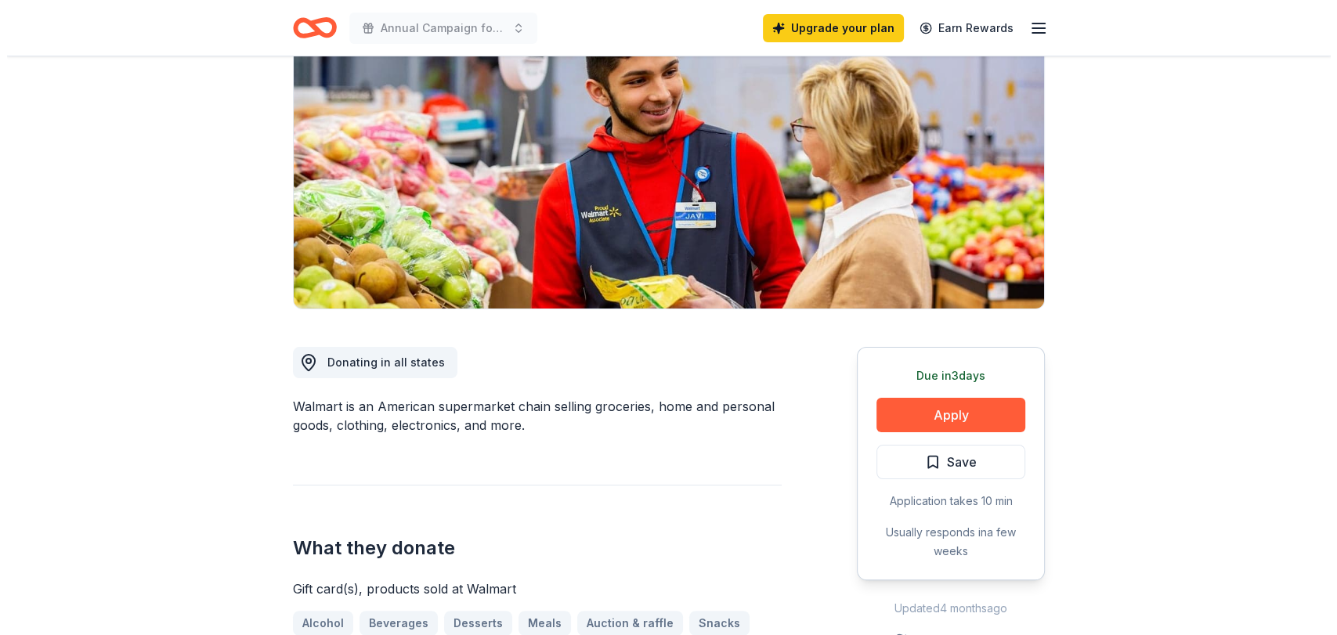
scroll to position [174, 0]
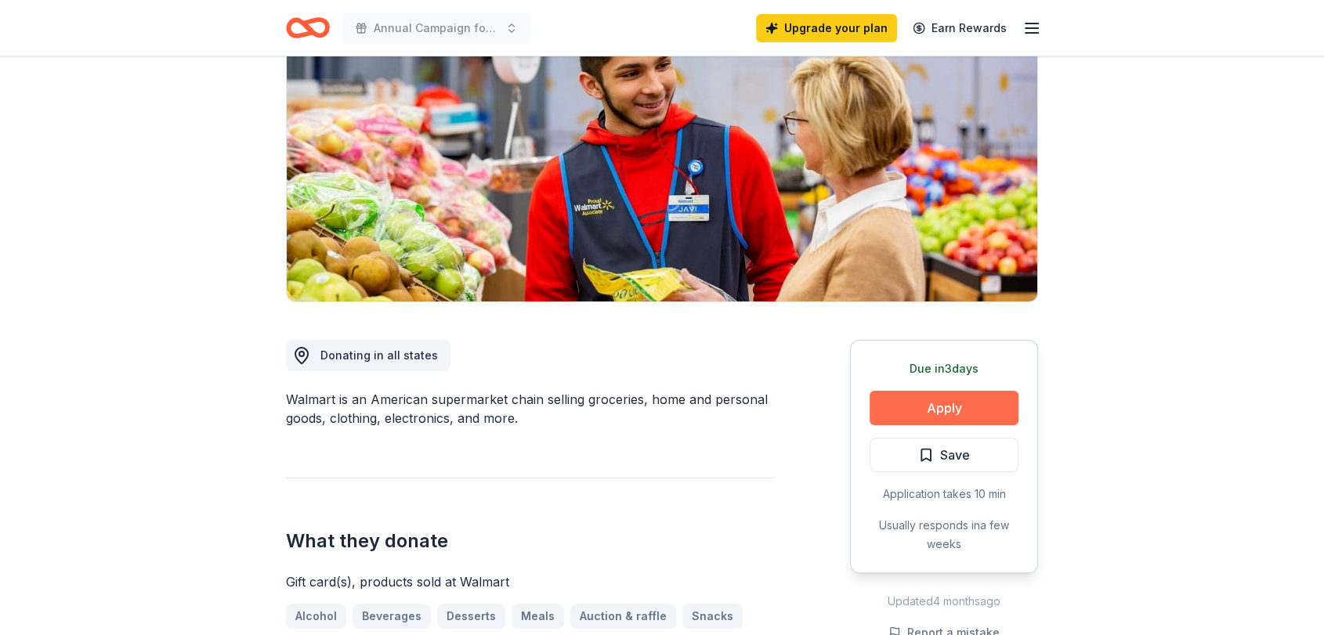
click at [920, 413] on button "Apply" at bounding box center [943, 408] width 149 height 34
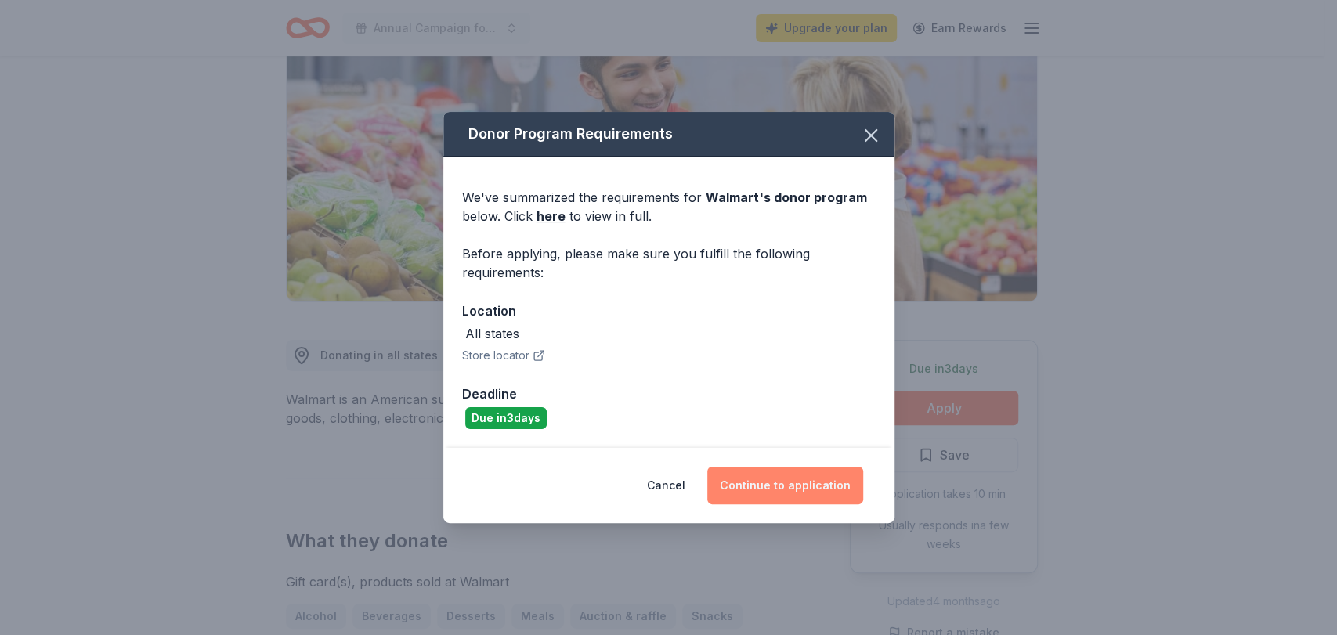
click at [790, 491] on button "Continue to application" at bounding box center [785, 486] width 156 height 38
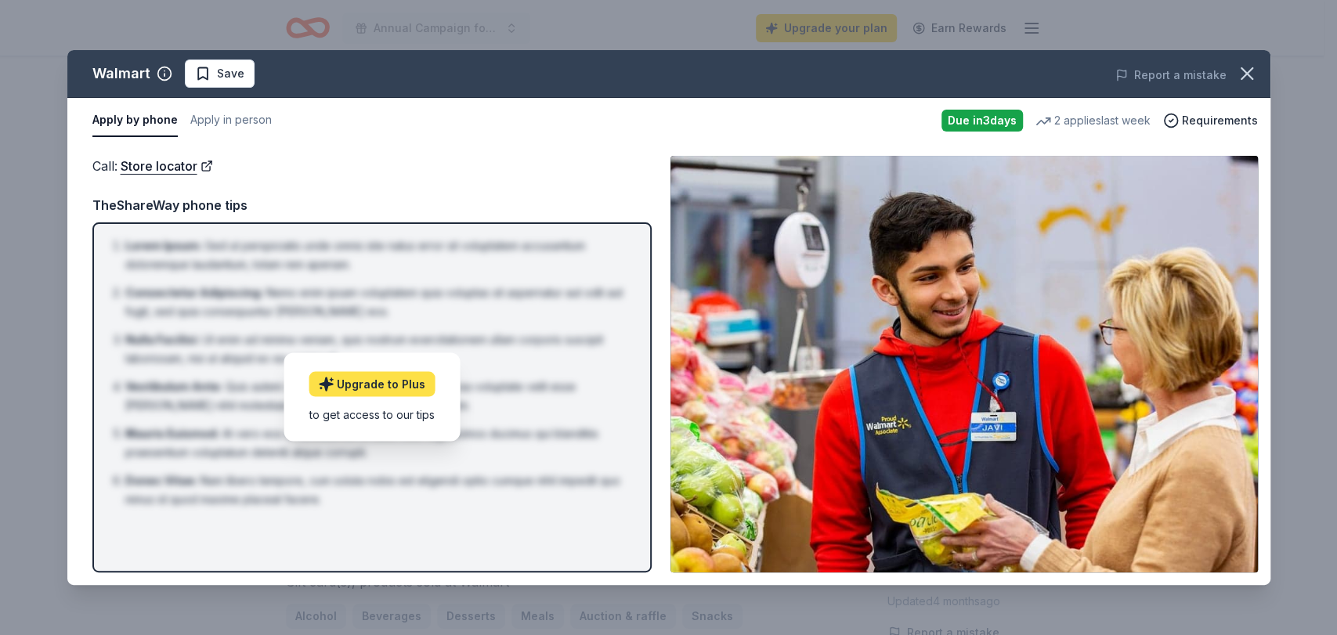
click at [392, 389] on link "Upgrade to Plus" at bounding box center [372, 384] width 126 height 25
click at [1131, 432] on img at bounding box center [963, 364] width 587 height 417
click at [252, 120] on button "Apply in person" at bounding box center [230, 120] width 81 height 33
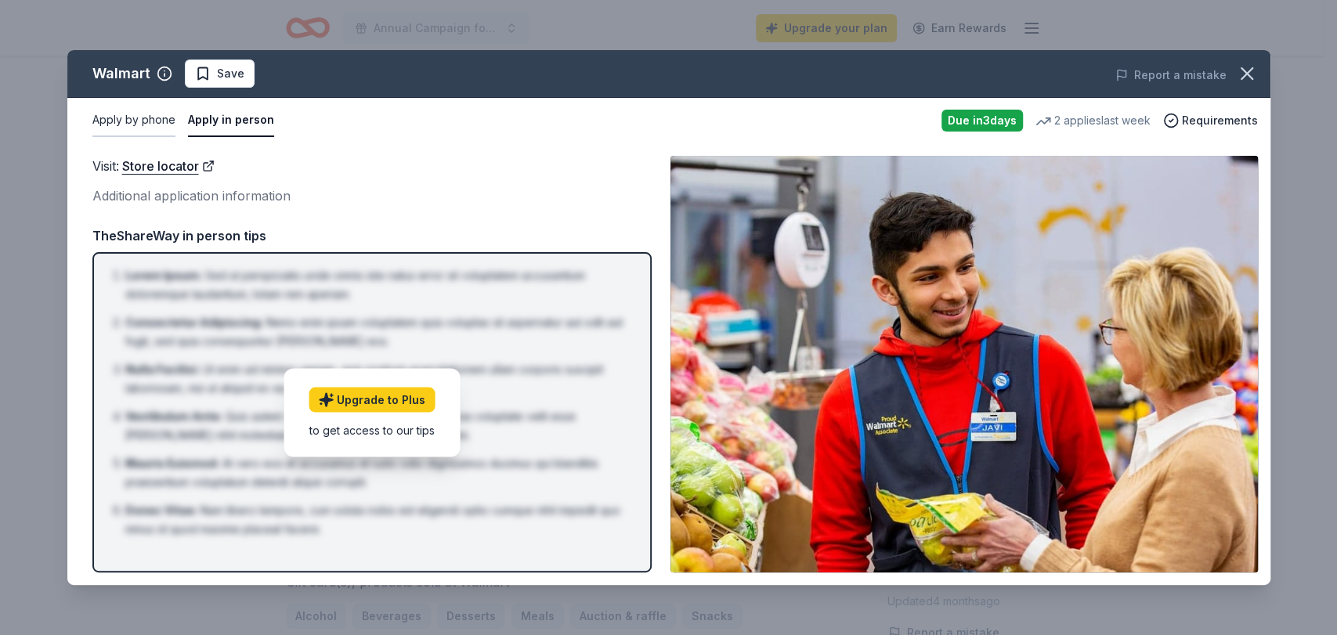
click at [138, 116] on button "Apply by phone" at bounding box center [133, 120] width 83 height 33
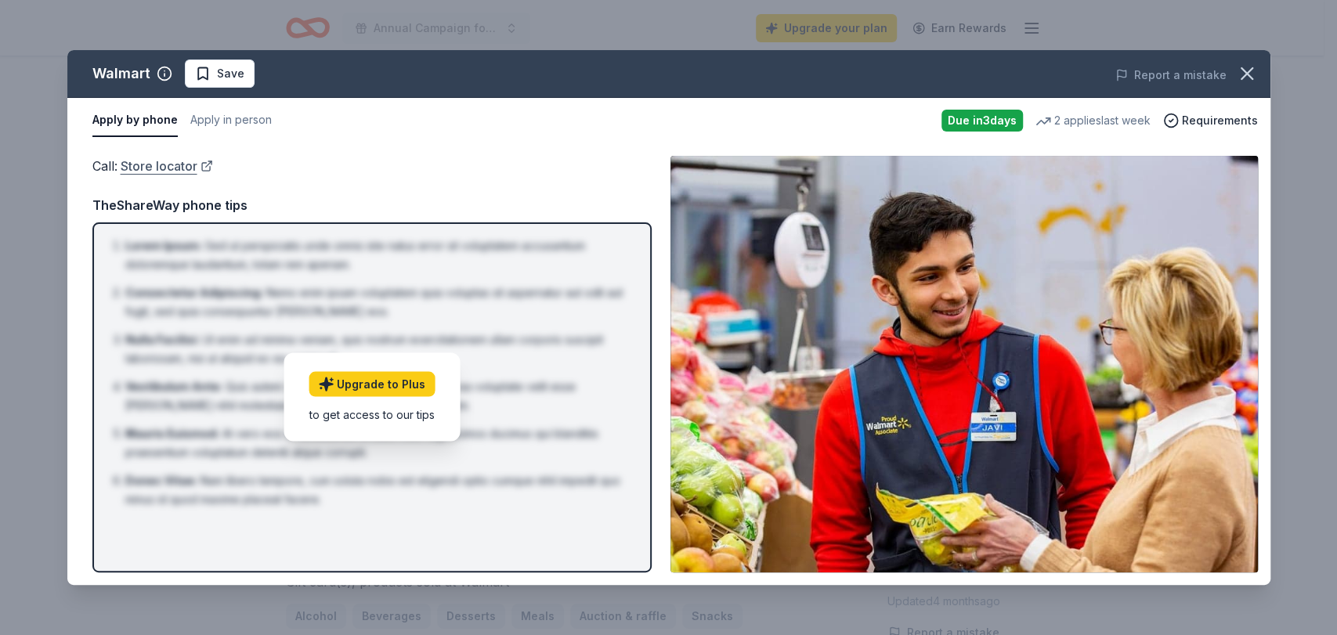
click at [150, 160] on link "Store locator" at bounding box center [167, 166] width 92 height 20
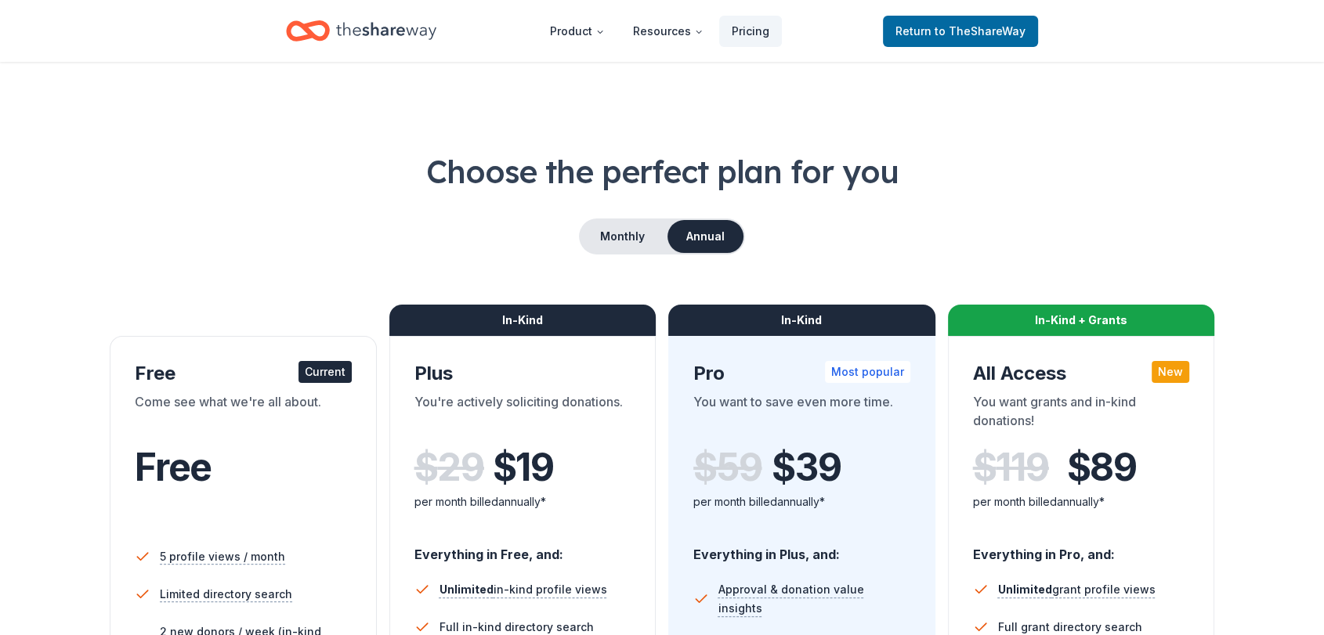
click at [607, 243] on button "Monthly" at bounding box center [622, 236] width 84 height 33
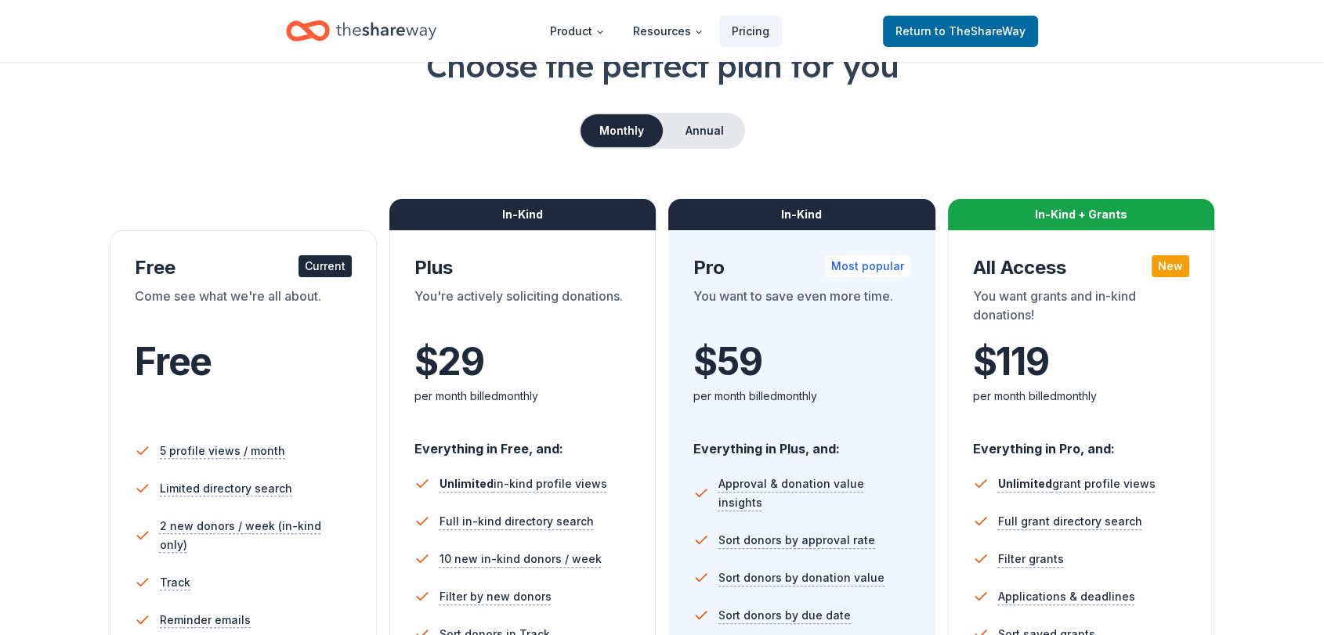
scroll to position [104, 0]
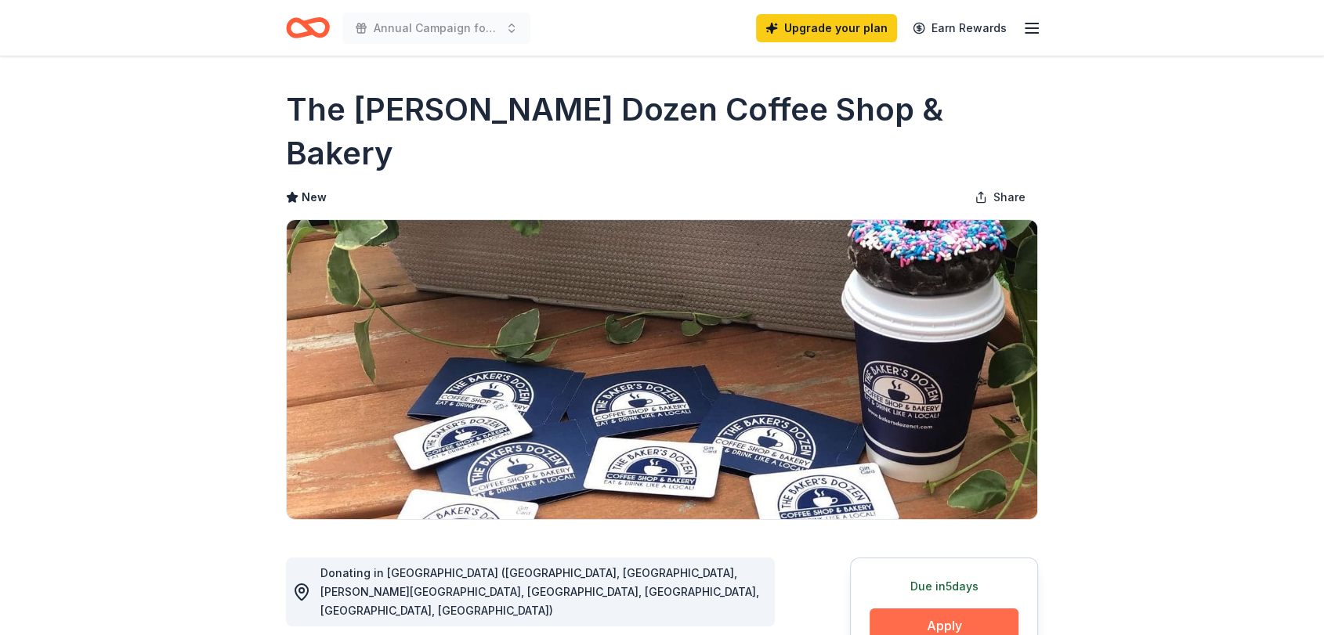
click at [919, 609] on button "Apply" at bounding box center [943, 626] width 149 height 34
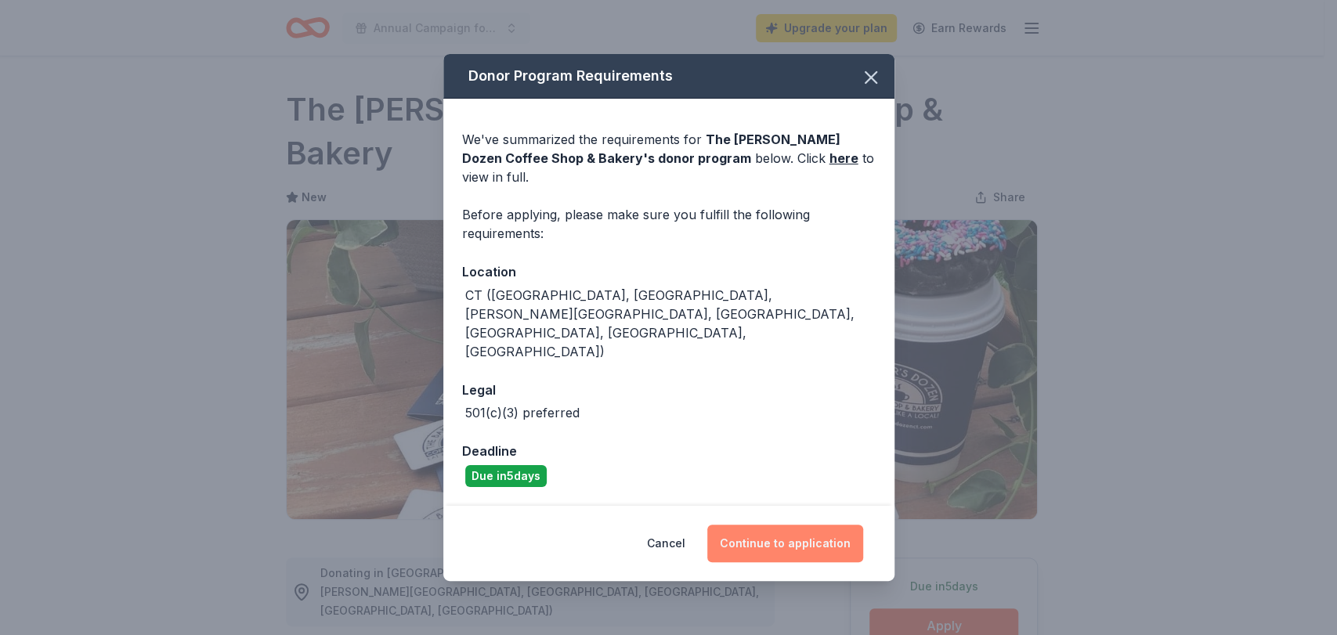
click at [776, 525] on button "Continue to application" at bounding box center [785, 544] width 156 height 38
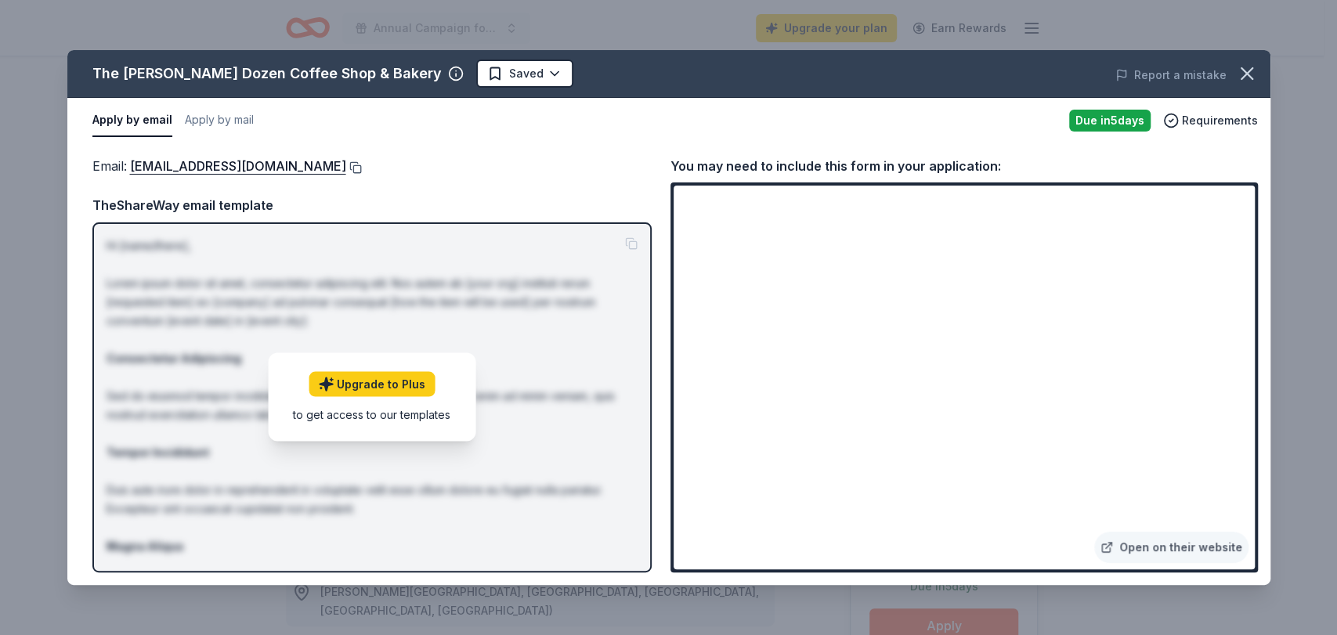
click at [346, 171] on button at bounding box center [354, 167] width 16 height 13
click at [1257, 83] on button "button" at bounding box center [1247, 73] width 34 height 34
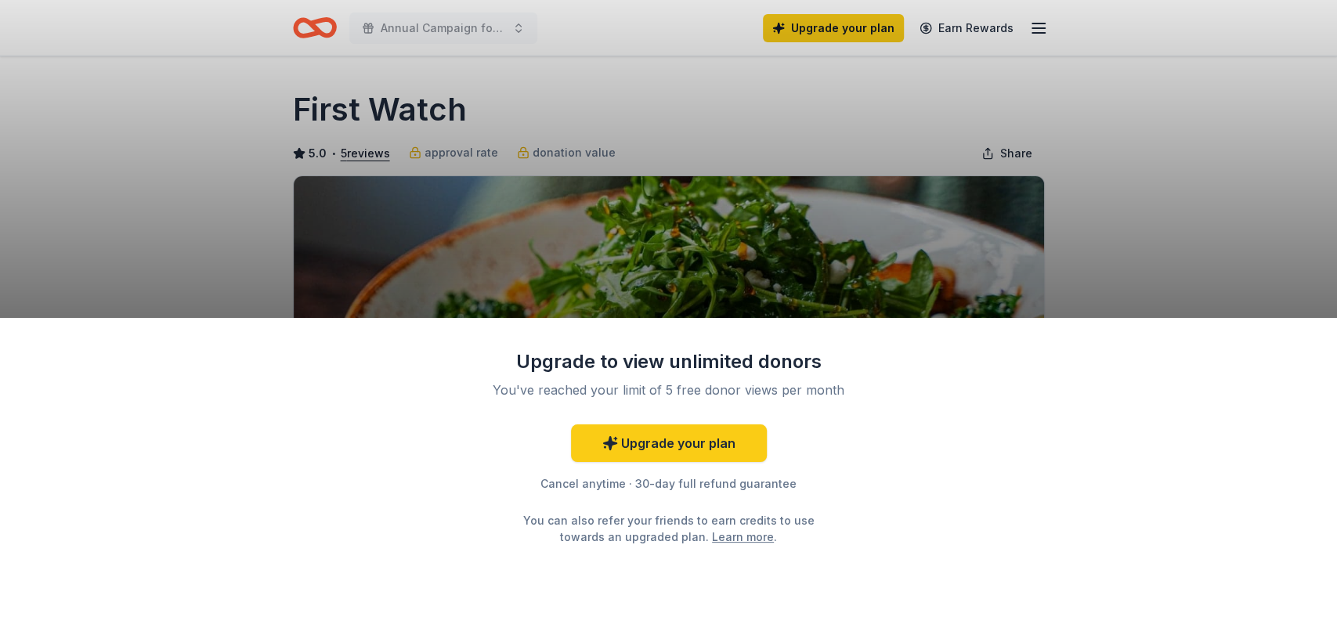
click at [145, 222] on div "Upgrade to view unlimited donors You've reached your limit of 5 free donor view…" at bounding box center [668, 317] width 1337 height 635
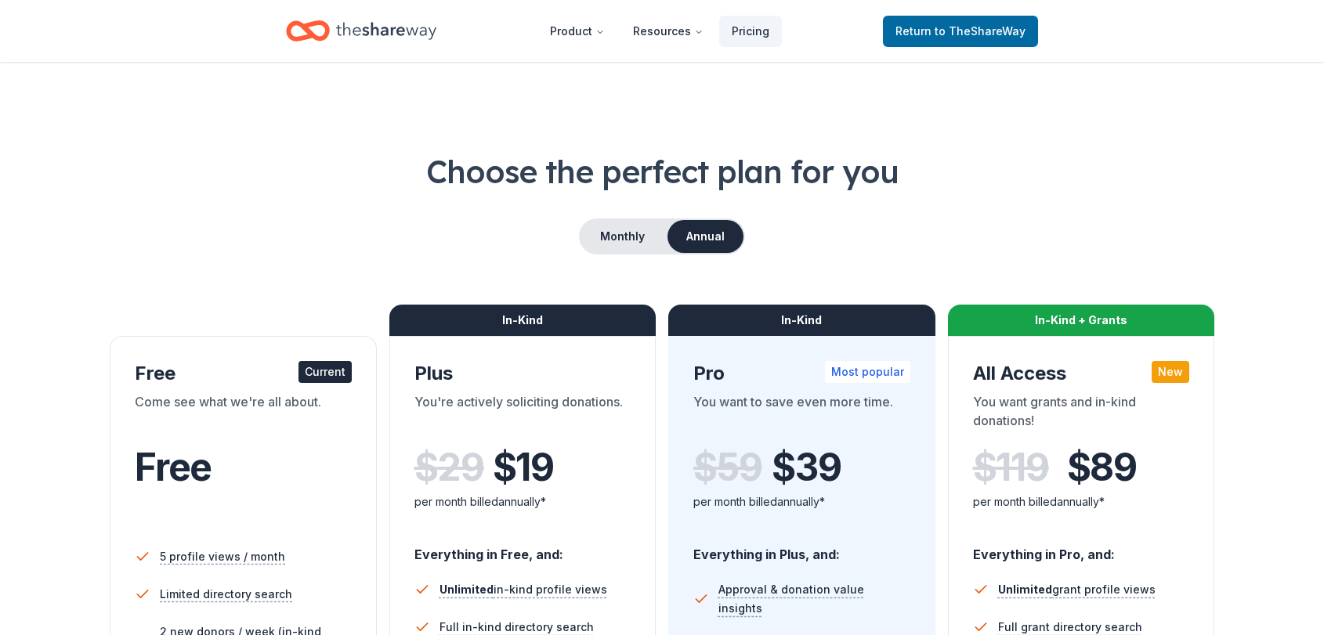
scroll to position [303, 0]
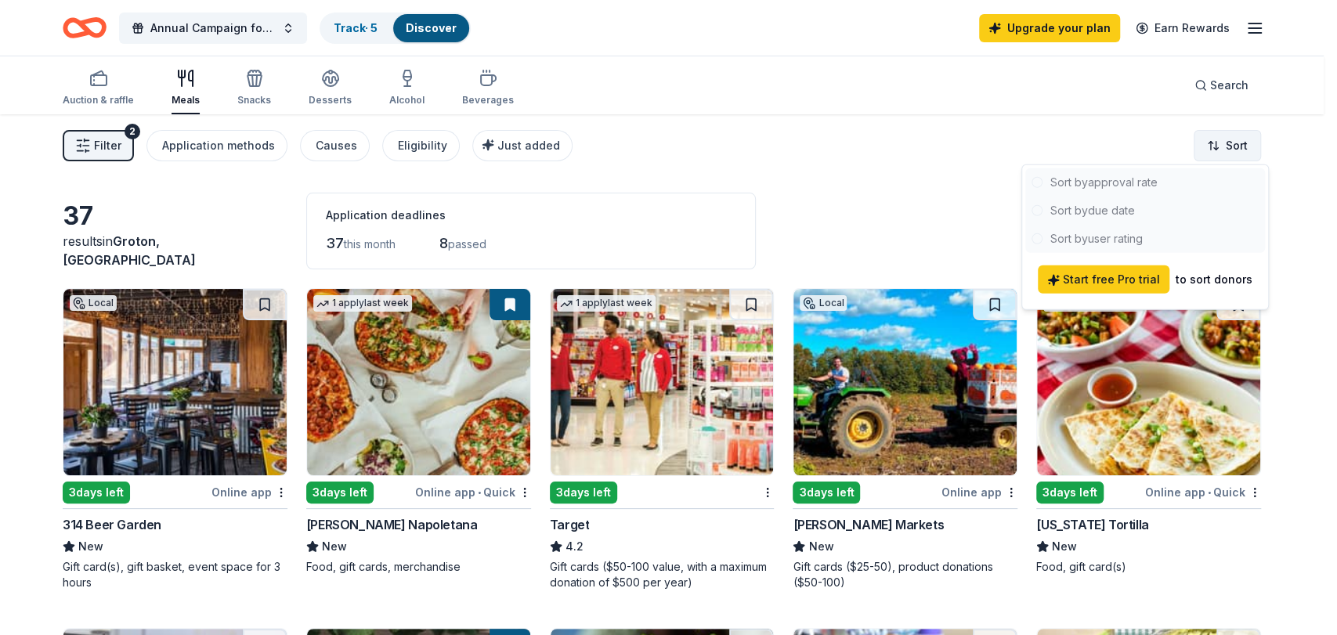
click at [1229, 141] on html "Annual Campaign for United Way Track · 5 Discover Upgrade your plan Earn Reward…" at bounding box center [668, 317] width 1337 height 635
click at [1284, 152] on html "Annual Campaign for United Way Track · 5 Discover Upgrade your plan Earn Reward…" at bounding box center [668, 317] width 1337 height 635
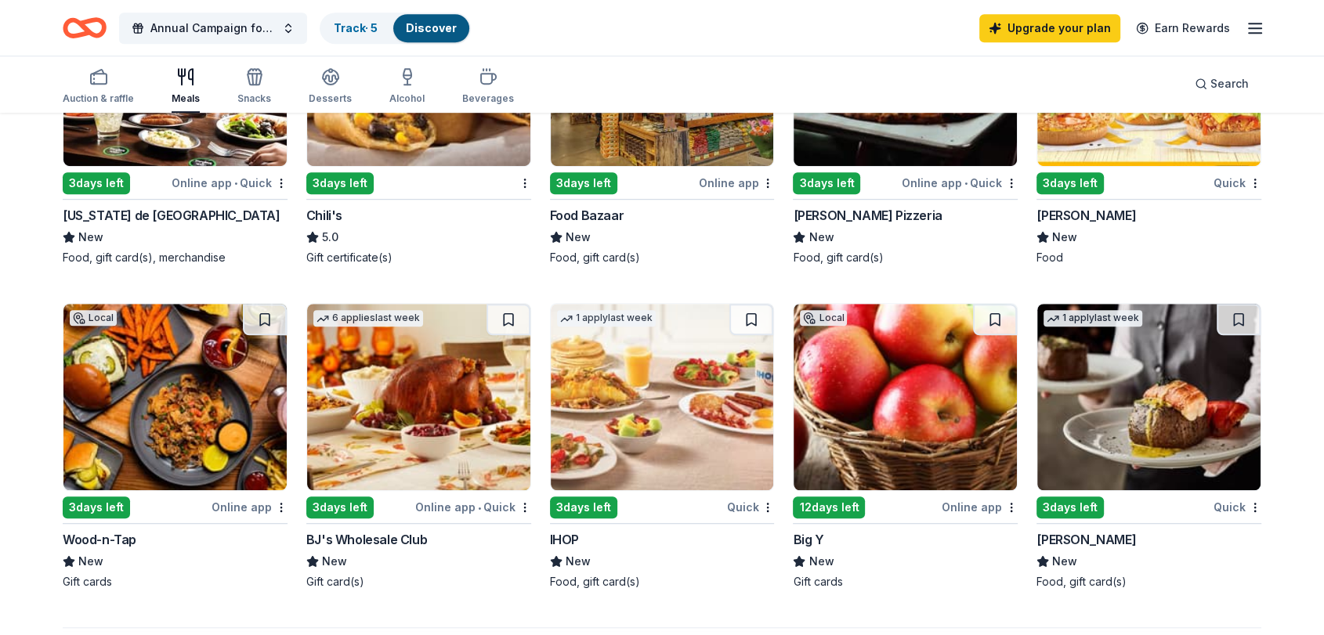
scroll to position [1352, 0]
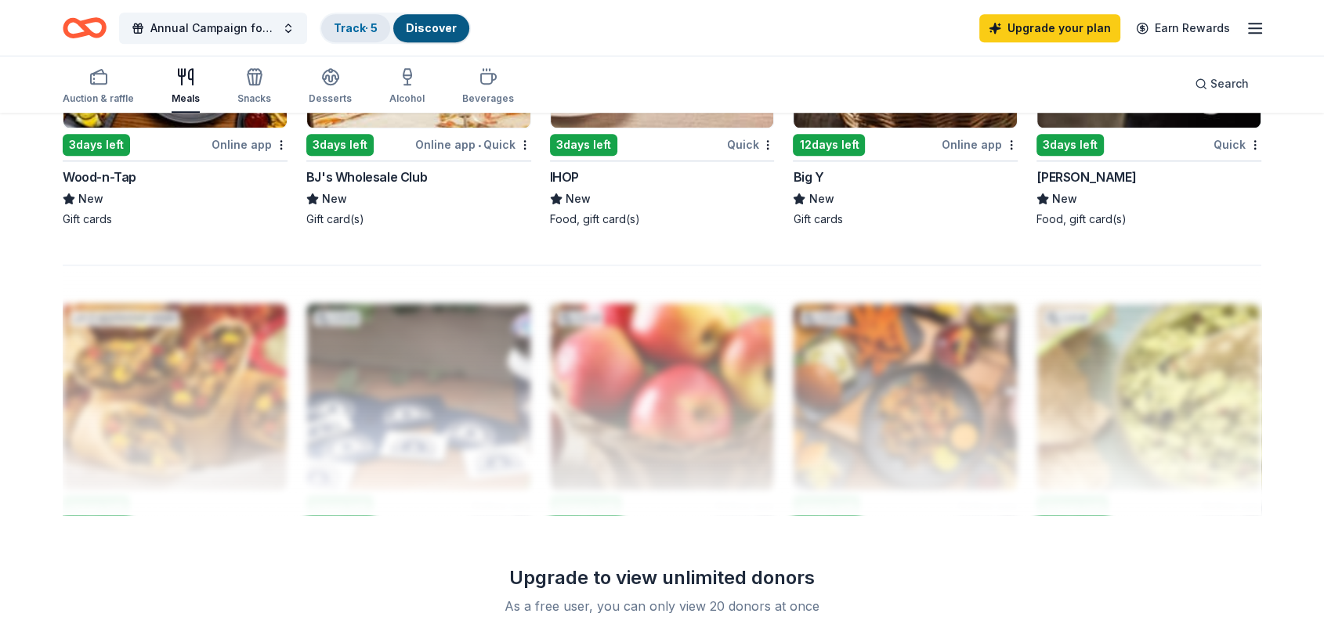
click at [357, 27] on link "Track · 5" at bounding box center [356, 27] width 44 height 13
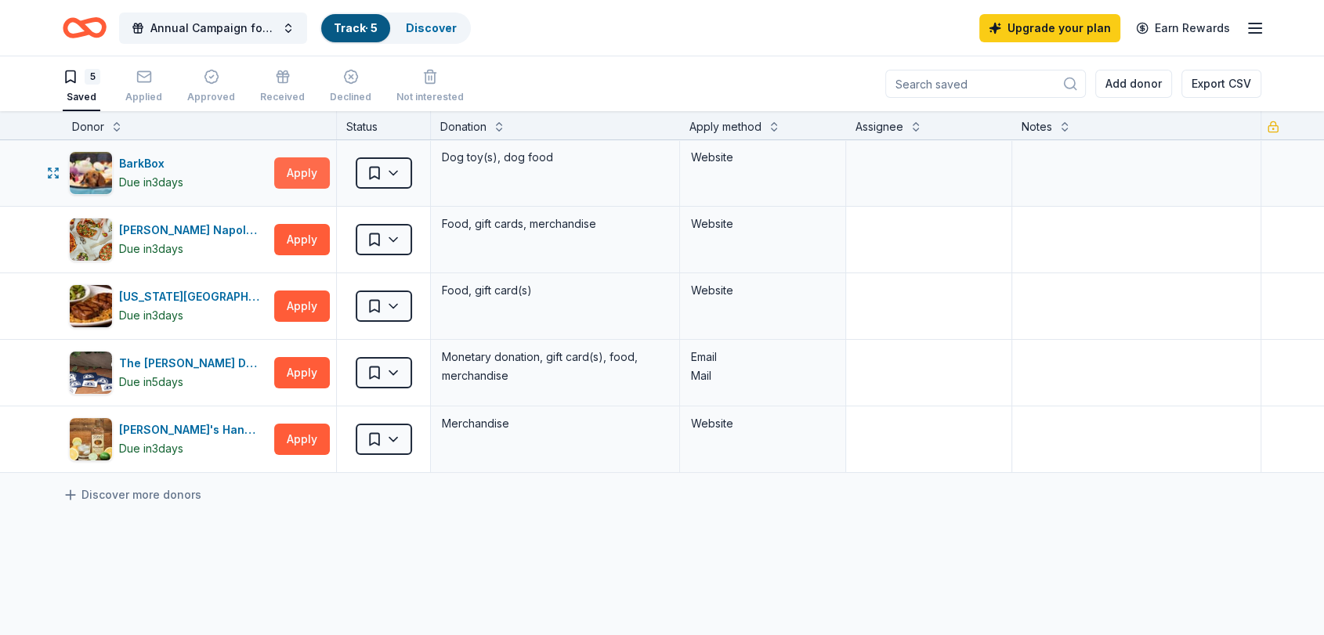
click at [301, 175] on button "Apply" at bounding box center [302, 172] width 56 height 31
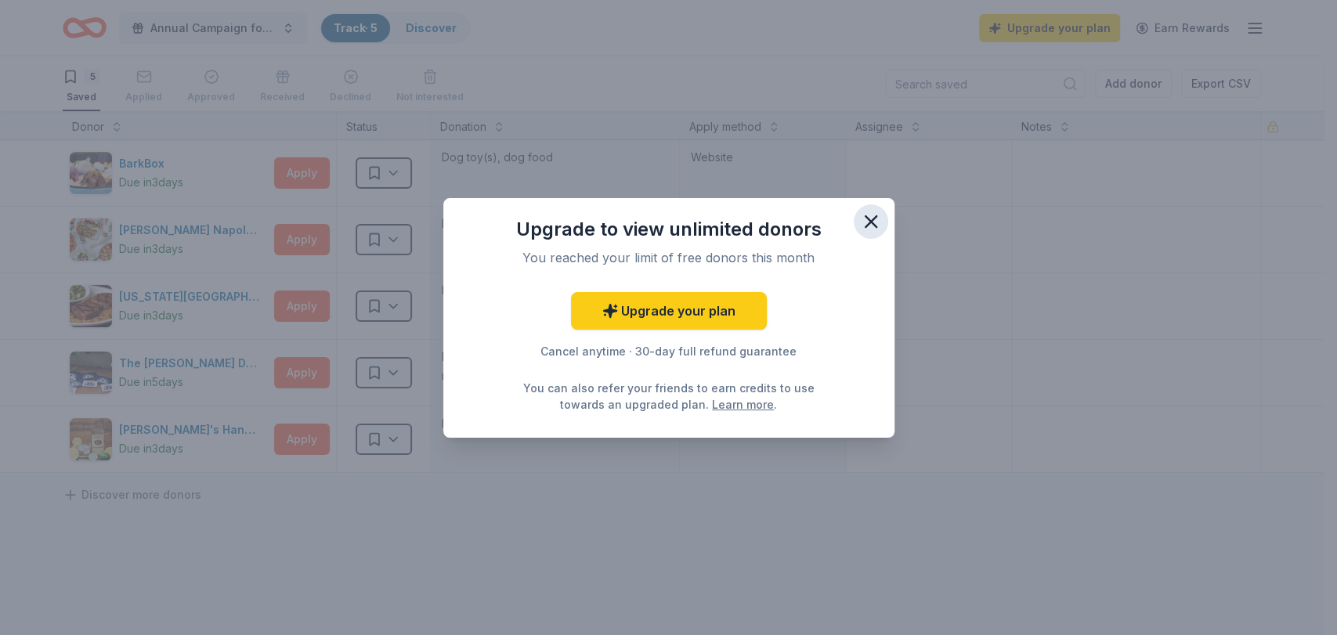
click at [873, 219] on icon "button" at bounding box center [870, 221] width 11 height 11
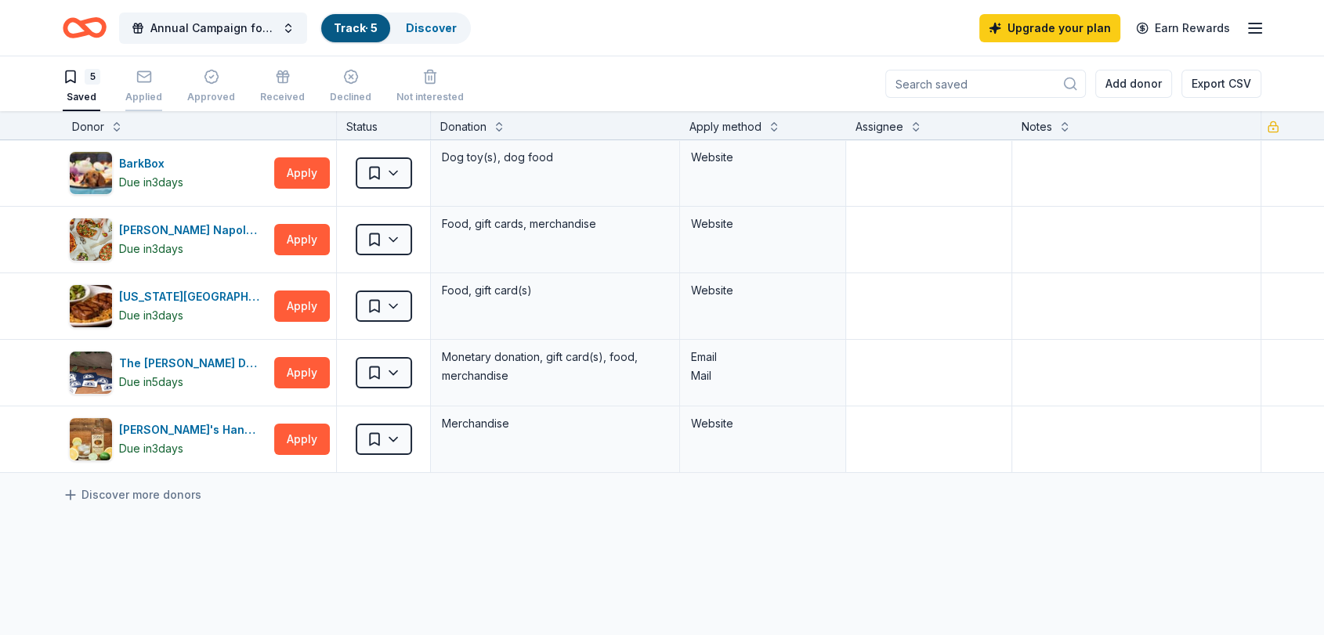
click at [146, 86] on div "Applied" at bounding box center [143, 86] width 37 height 34
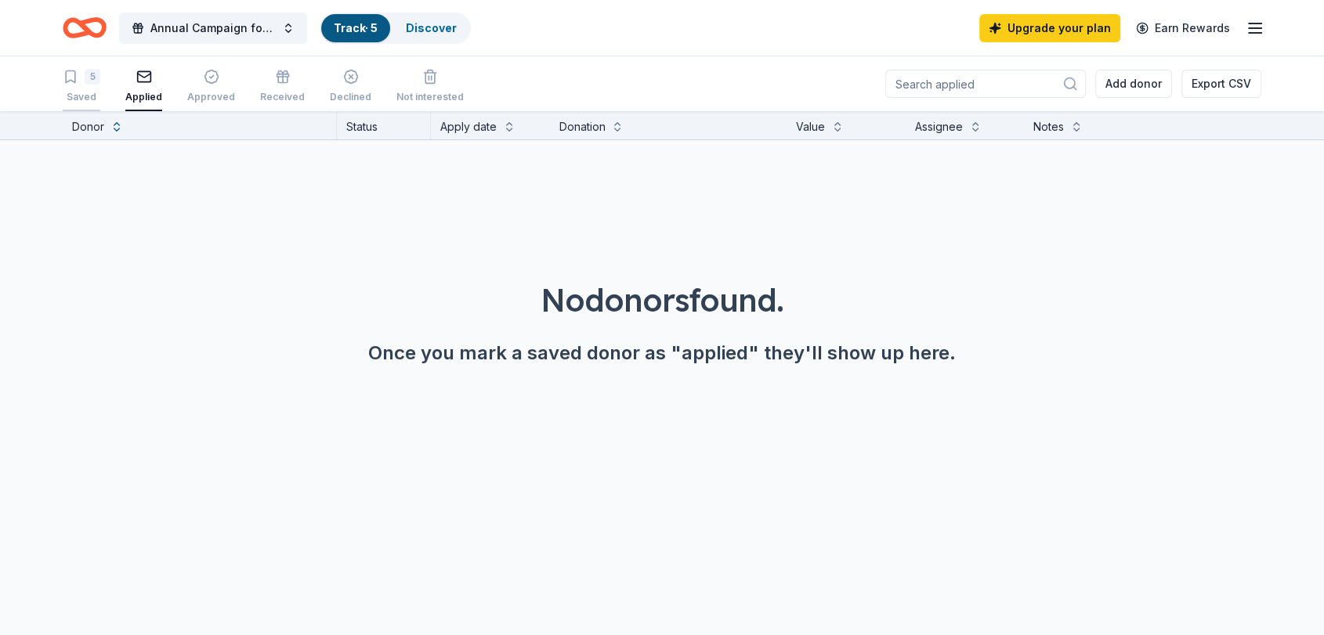
click at [90, 85] on div "5 Saved" at bounding box center [82, 86] width 38 height 34
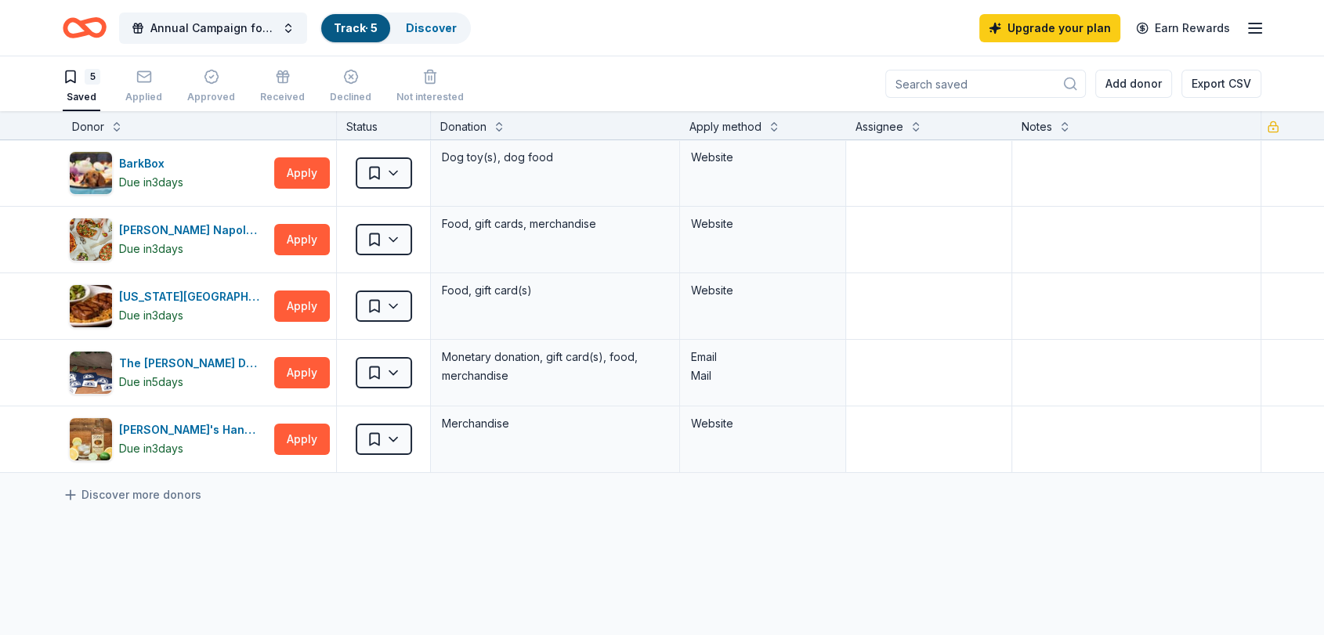
click at [89, 87] on div "5 Saved" at bounding box center [82, 86] width 38 height 34
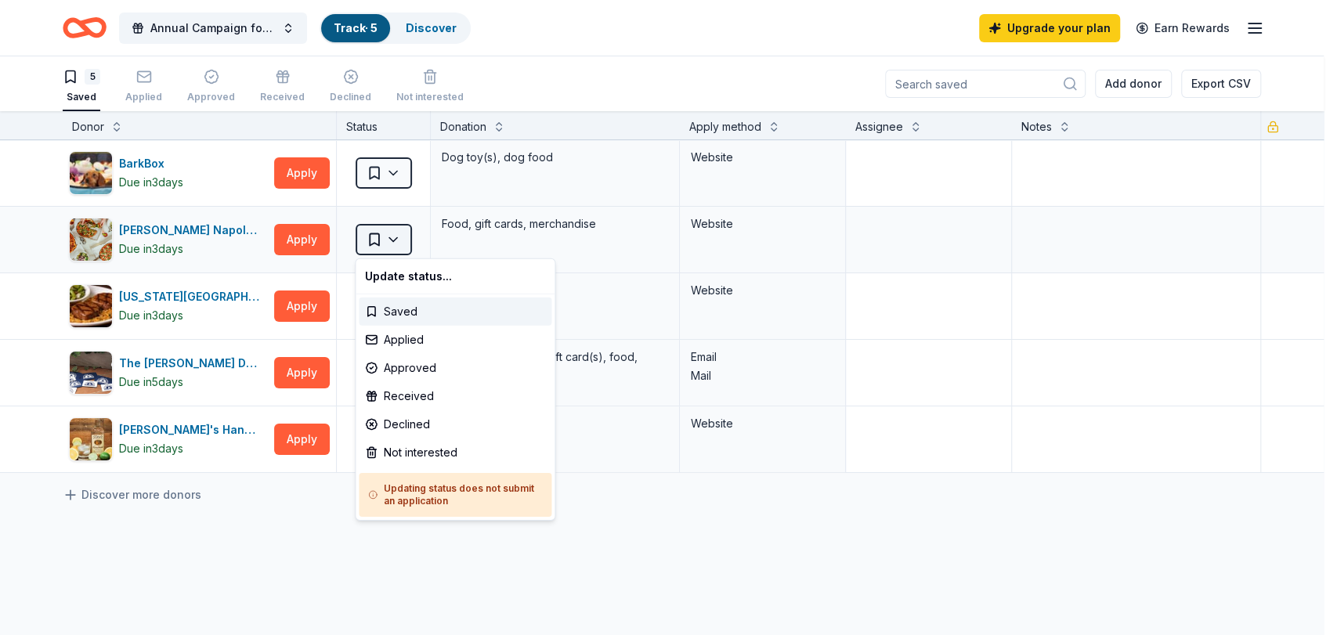
click at [401, 242] on html "Annual Campaign for United Way Track · 5 Discover Upgrade your plan Earn Reward…" at bounding box center [668, 317] width 1337 height 635
